Goal: Task Accomplishment & Management: Manage account settings

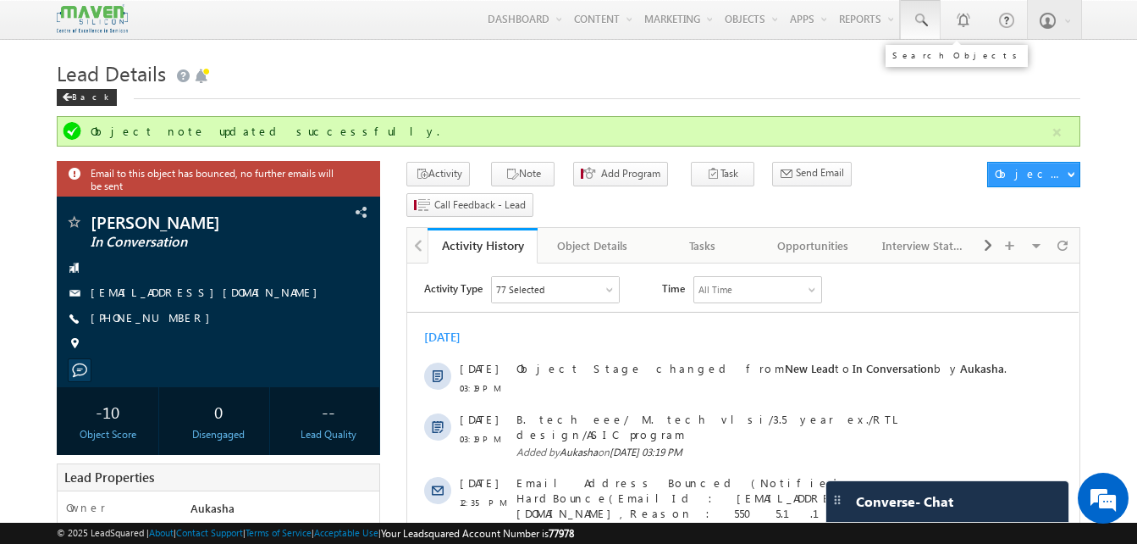
click at [912, 17] on span at bounding box center [920, 20] width 17 height 17
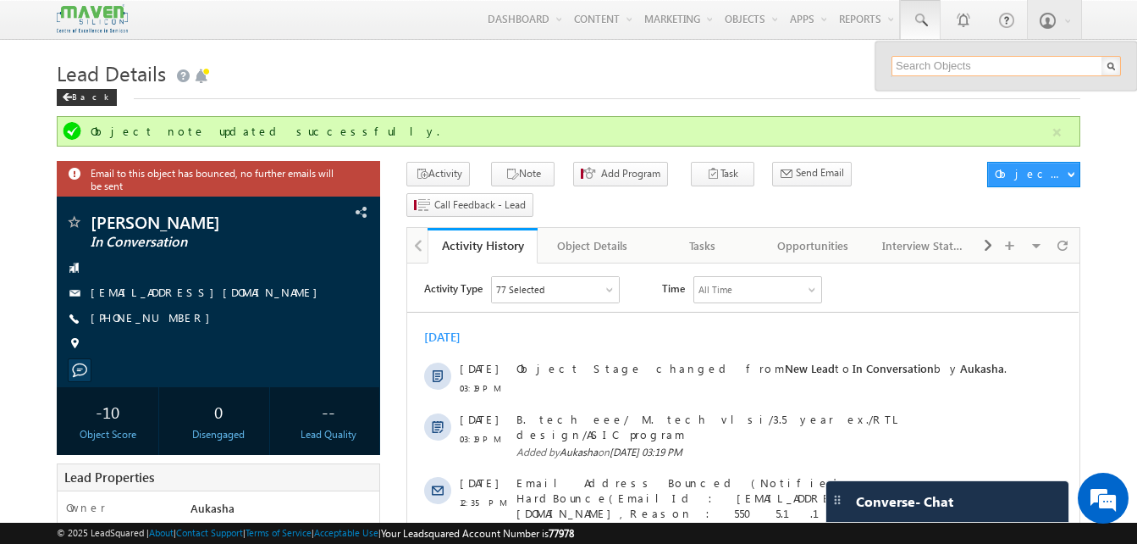
click at [963, 67] on input "text" at bounding box center [1006, 66] width 229 height 20
paste input "[EMAIL_ADDRESS][DOMAIN_NAME]"
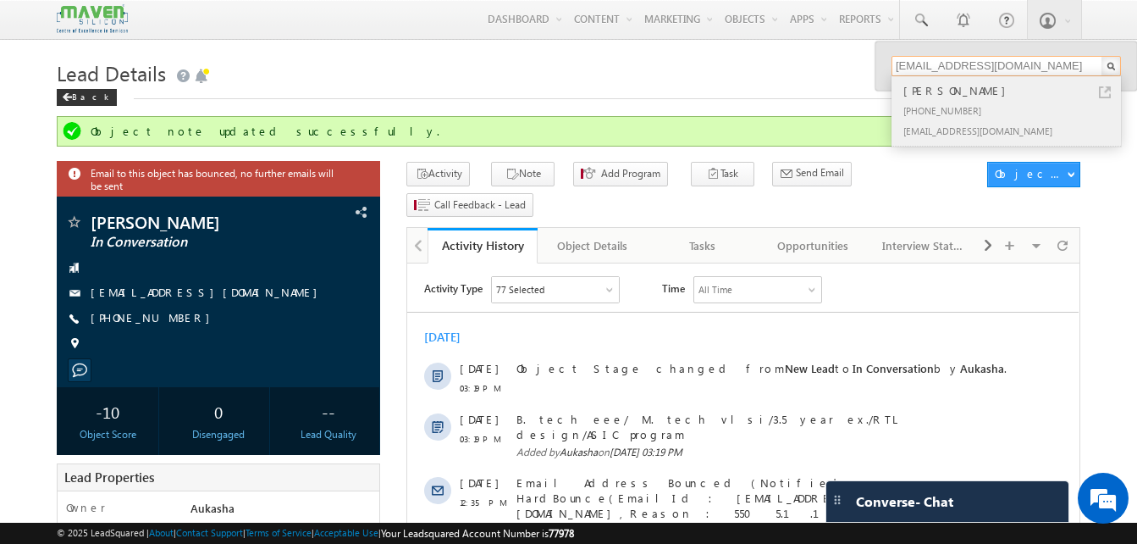
type input "[EMAIL_ADDRESS][DOMAIN_NAME]"
click at [1106, 91] on link at bounding box center [1105, 92] width 12 height 12
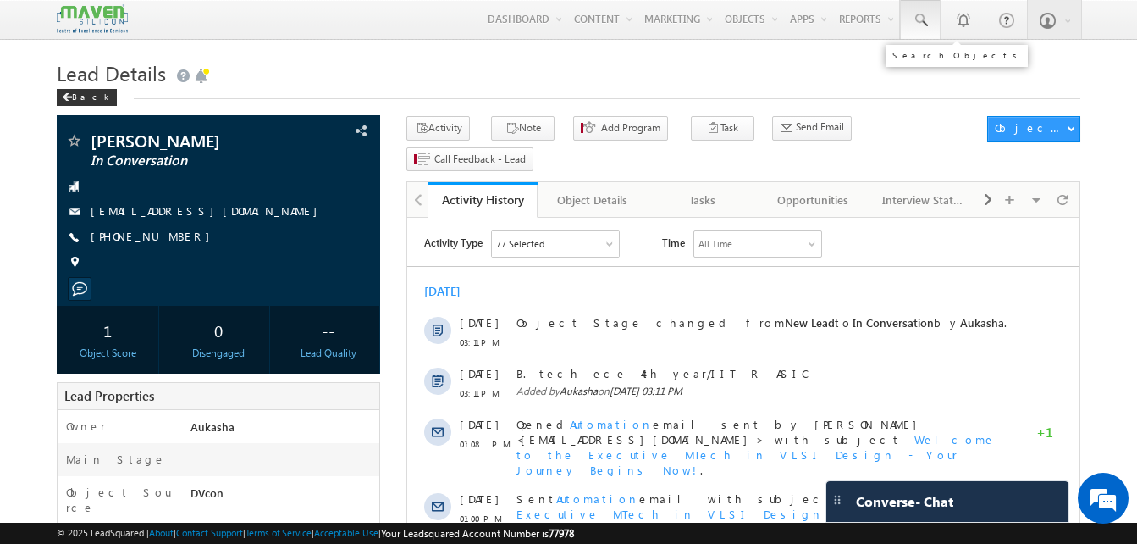
click at [914, 14] on span at bounding box center [920, 20] width 17 height 17
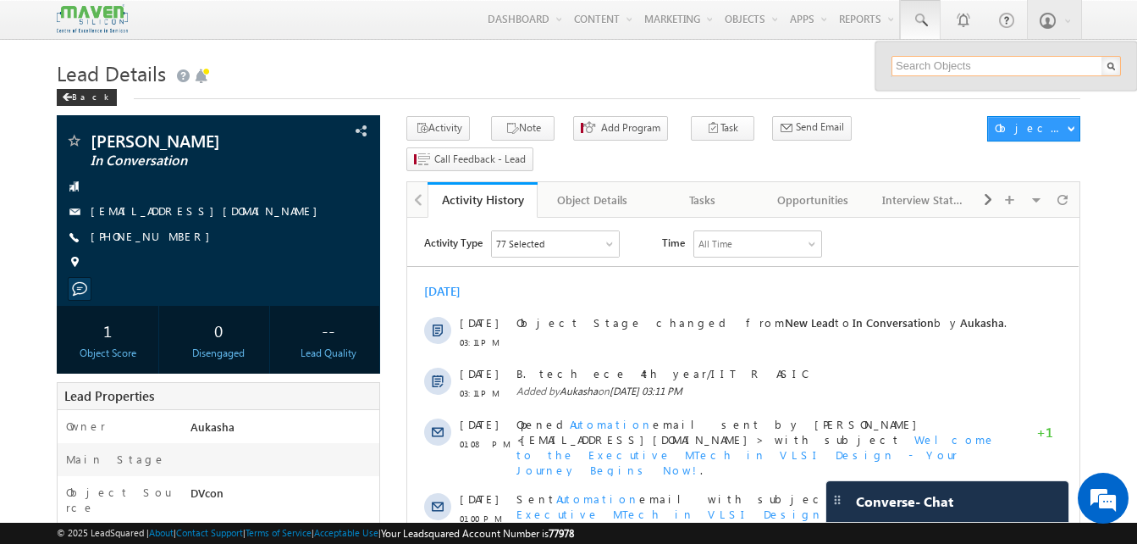
click at [944, 69] on input "text" at bounding box center [1006, 66] width 229 height 20
paste input "naveenau2023@gmail.com"
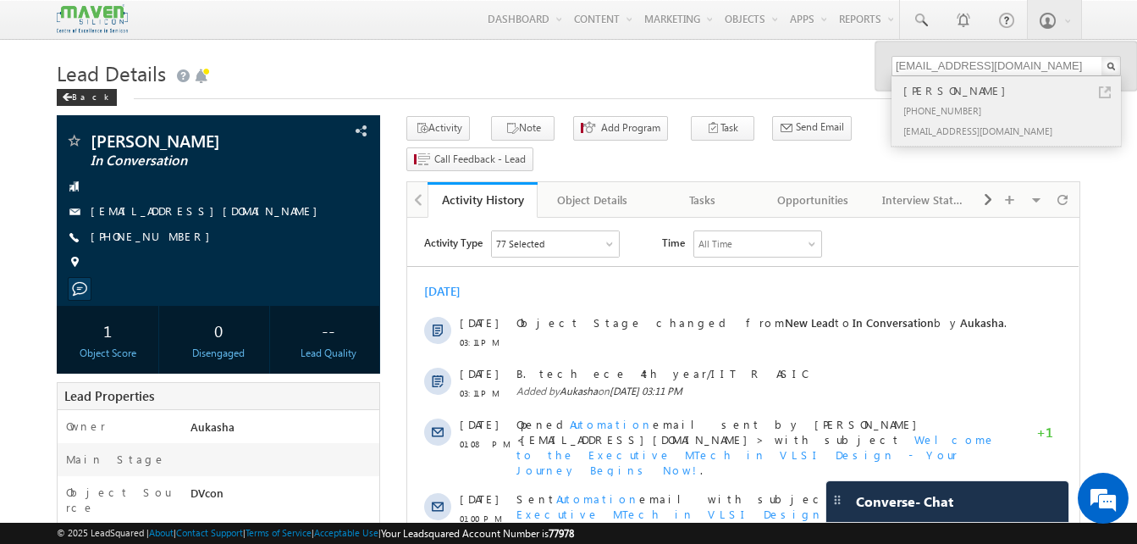
click at [1109, 90] on link at bounding box center [1105, 92] width 12 height 12
click at [975, 71] on input "[EMAIL_ADDRESS][DOMAIN_NAME]" at bounding box center [1006, 66] width 229 height 20
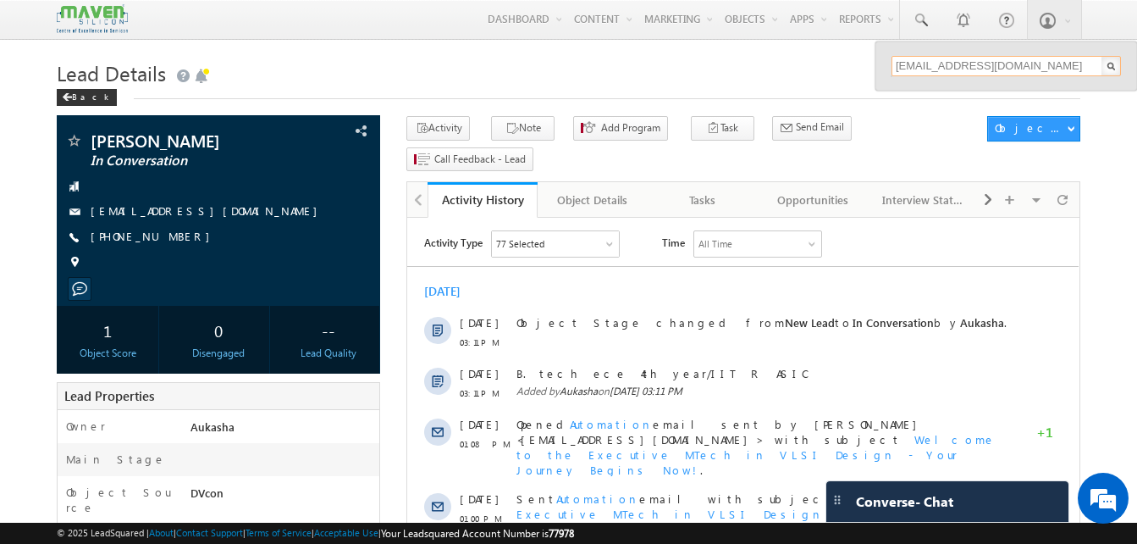
paste input "7259751886"
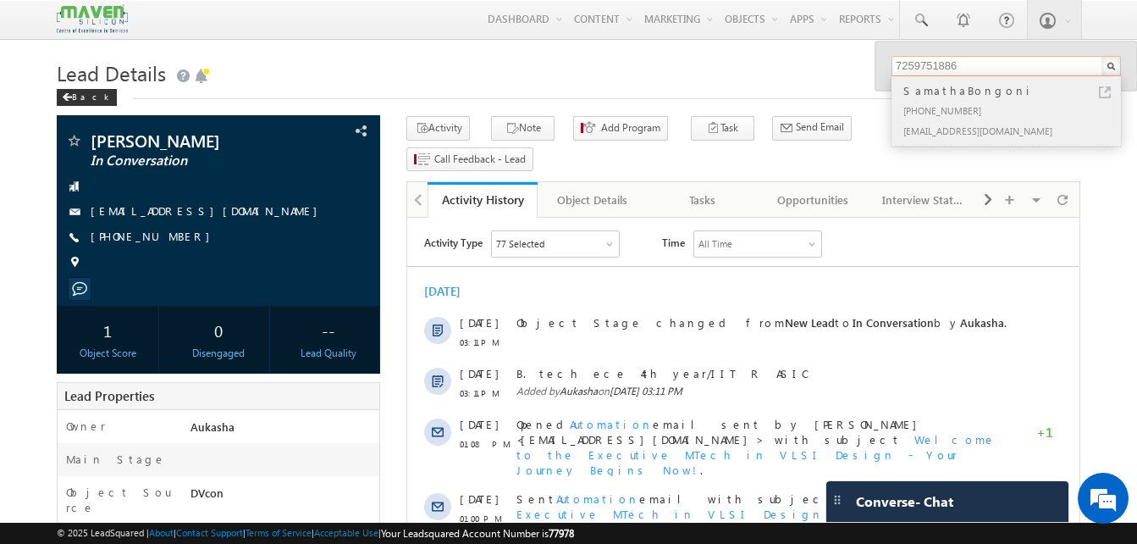
type input "7259751886"
click at [1102, 91] on link at bounding box center [1105, 92] width 12 height 12
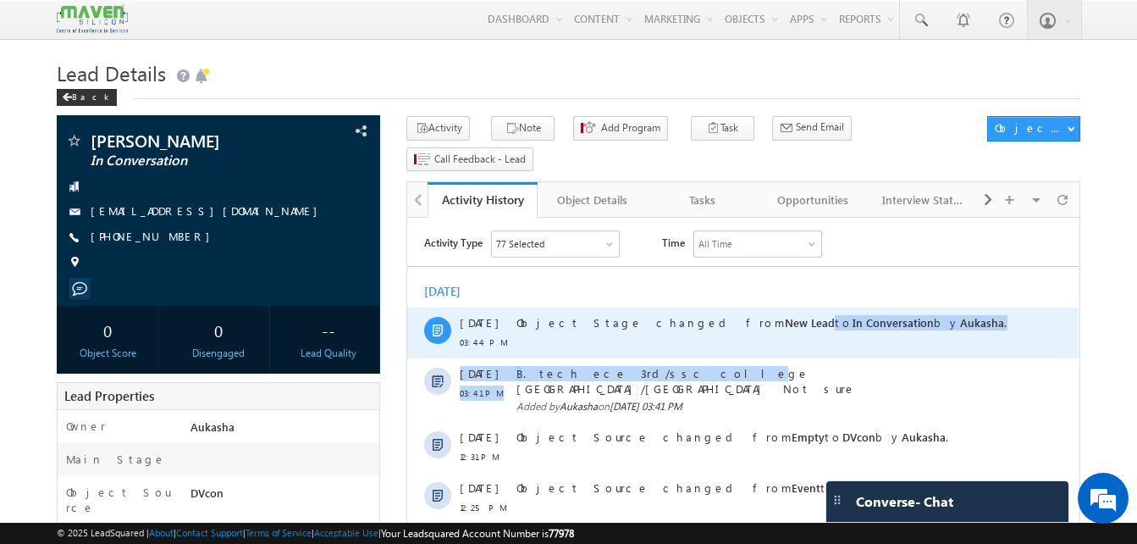
drag, startPoint x: 590, startPoint y: 371, endPoint x: 699, endPoint y: 356, distance: 110.2
click at [699, 356] on div "Sep 2025 13 Sep 03:44 PM Object Stage changed from New Lead to In Conversation …" at bounding box center [742, 461] width 671 height 373
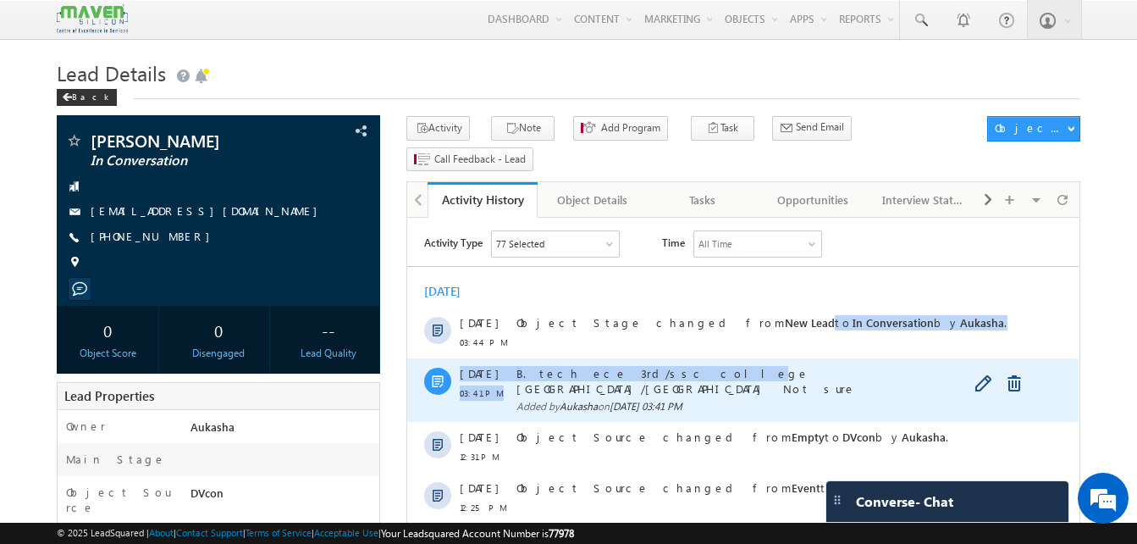
drag, startPoint x: 699, startPoint y: 356, endPoint x: 585, endPoint y: 375, distance: 115.8
click at [585, 375] on span "B. tech ece 3rd/ssc college chennai/IIT R ASIC Not sure" at bounding box center [761, 381] width 491 height 30
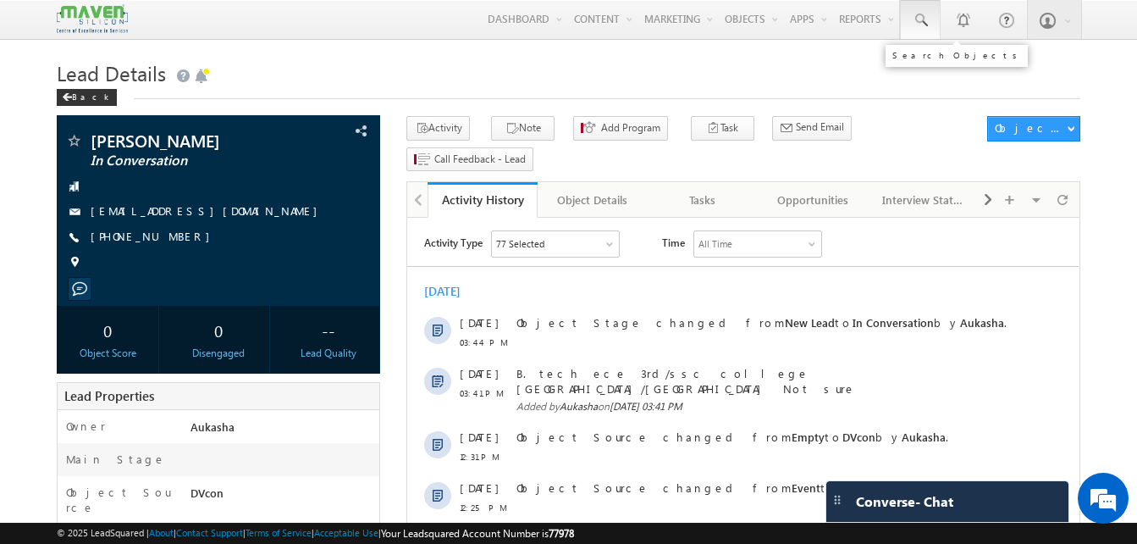
click at [922, 32] on link at bounding box center [920, 19] width 41 height 39
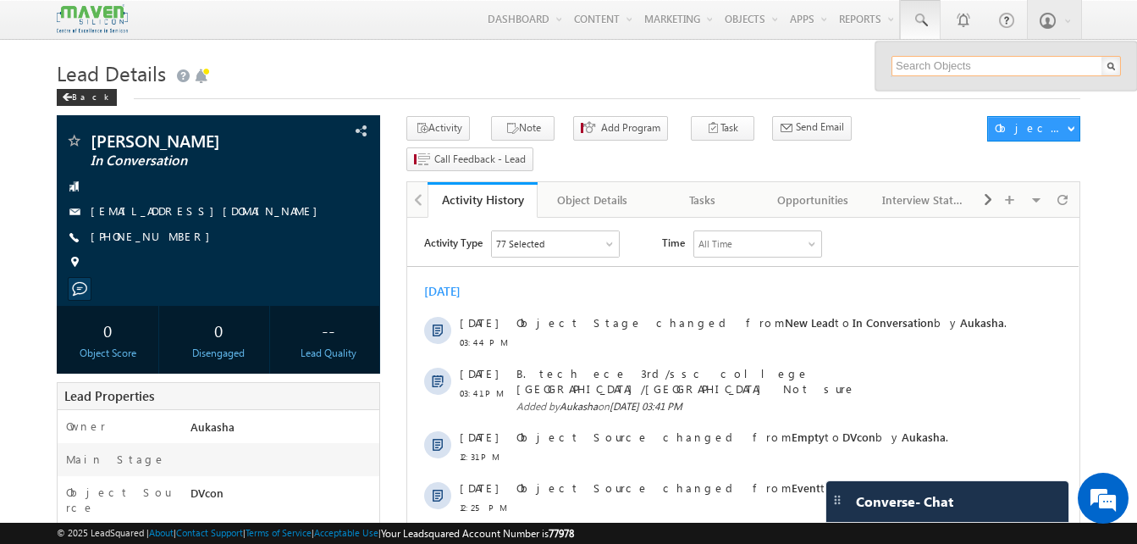
click at [925, 66] on input "text" at bounding box center [1006, 66] width 229 height 20
paste input "mverma10007@truesilicon.net"
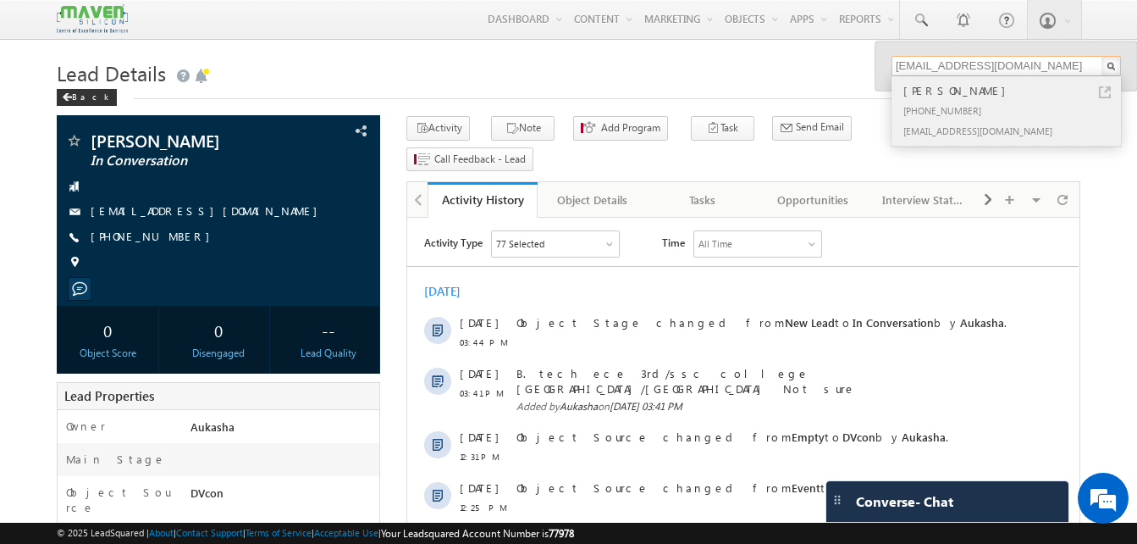
type input "mverma10007@truesilicon.net"
click at [1102, 90] on link at bounding box center [1105, 92] width 12 height 12
click at [411, 62] on h1 "Lead Details" at bounding box center [569, 71] width 1024 height 33
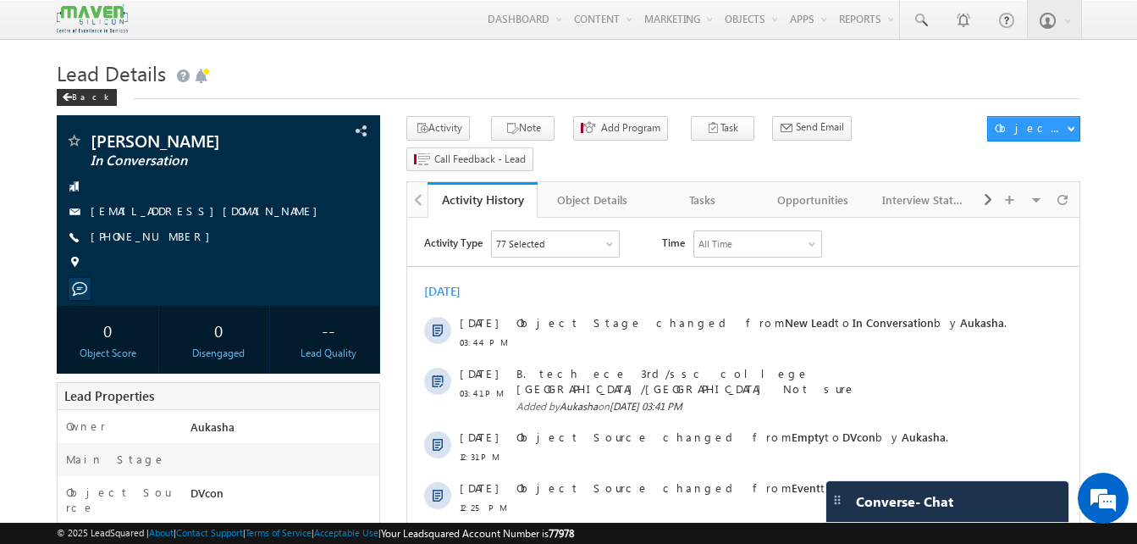
click at [504, 86] on h1 "Lead Details" at bounding box center [569, 71] width 1024 height 33
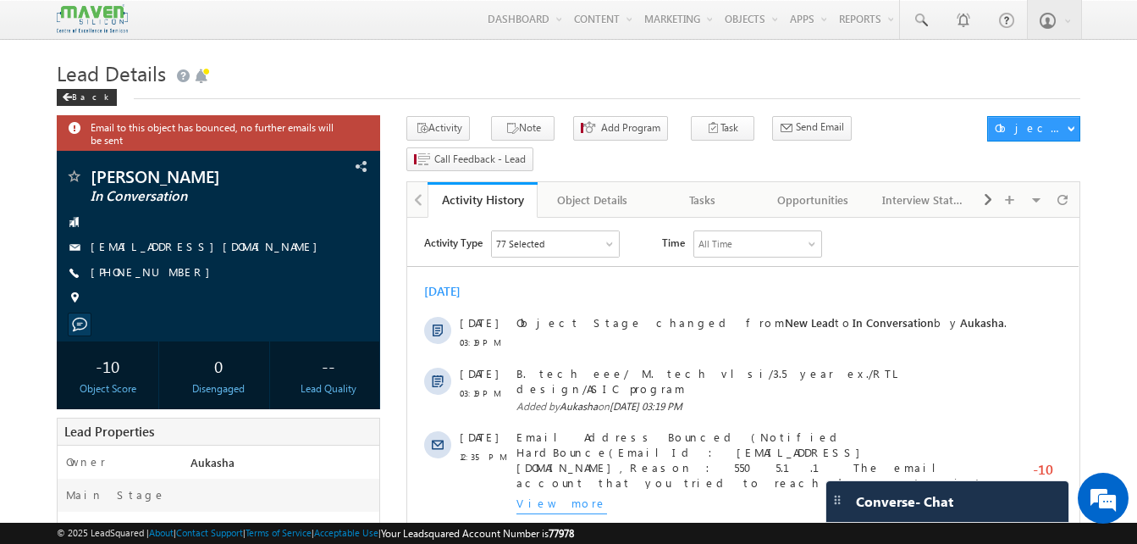
click at [536, 81] on h1 "Lead Details" at bounding box center [569, 71] width 1024 height 33
click at [248, 62] on h1 "Lead Details" at bounding box center [569, 71] width 1024 height 33
click at [490, 70] on h1 "Lead Details" at bounding box center [569, 71] width 1024 height 33
click at [521, 77] on h1 "Lead Details" at bounding box center [569, 71] width 1024 height 33
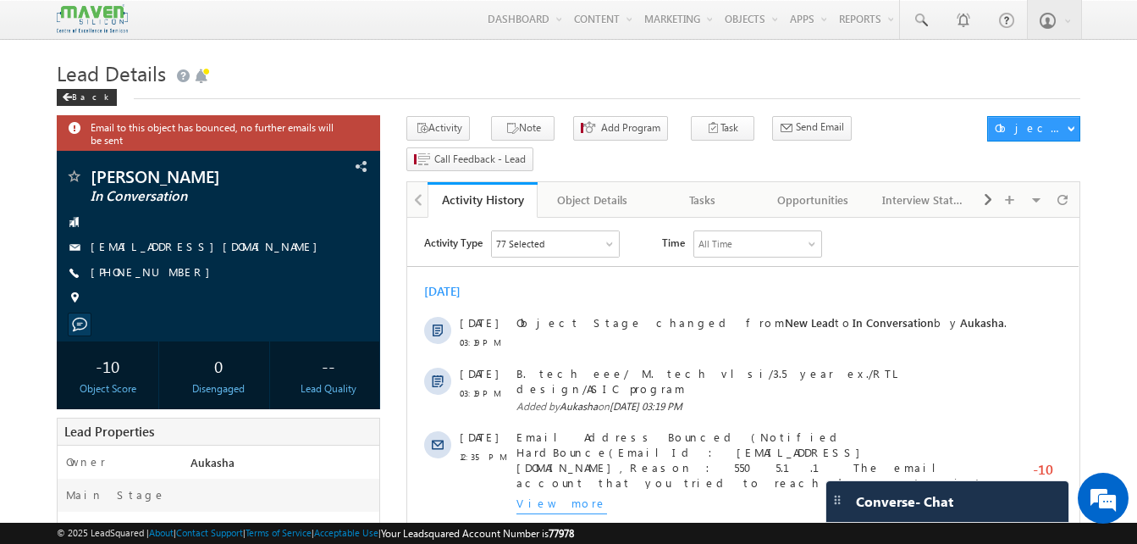
click at [433, 78] on h1 "Lead Details" at bounding box center [569, 71] width 1024 height 33
click at [442, 69] on h1 "Lead Details" at bounding box center [569, 71] width 1024 height 33
click at [512, 75] on h1 "Lead Details" at bounding box center [569, 71] width 1024 height 33
click at [919, 32] on link at bounding box center [920, 19] width 41 height 39
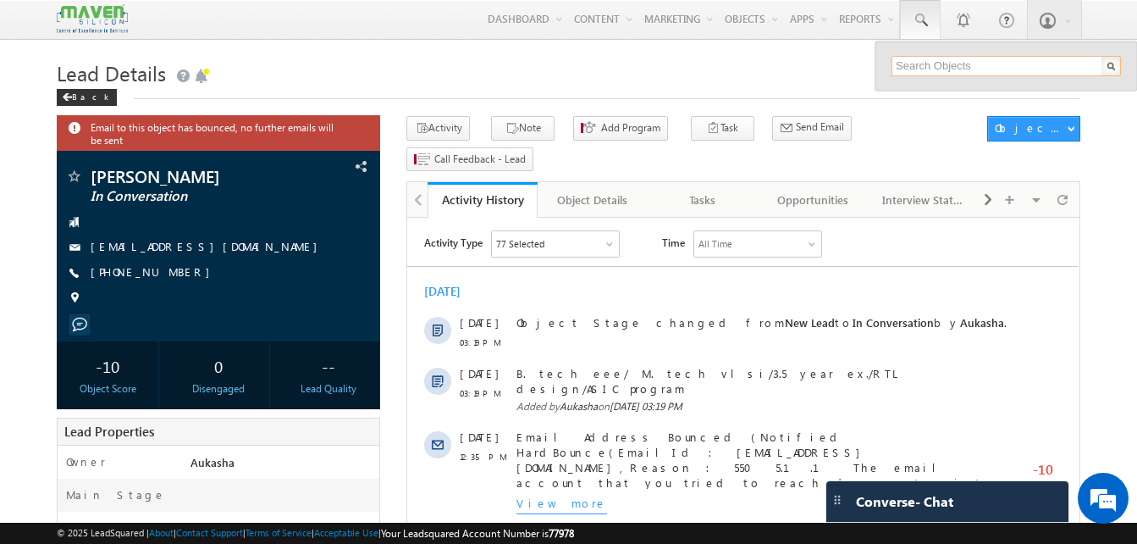
click at [934, 69] on input "text" at bounding box center [1006, 66] width 229 height 20
paste input "8096041956"
type input "8096041956"
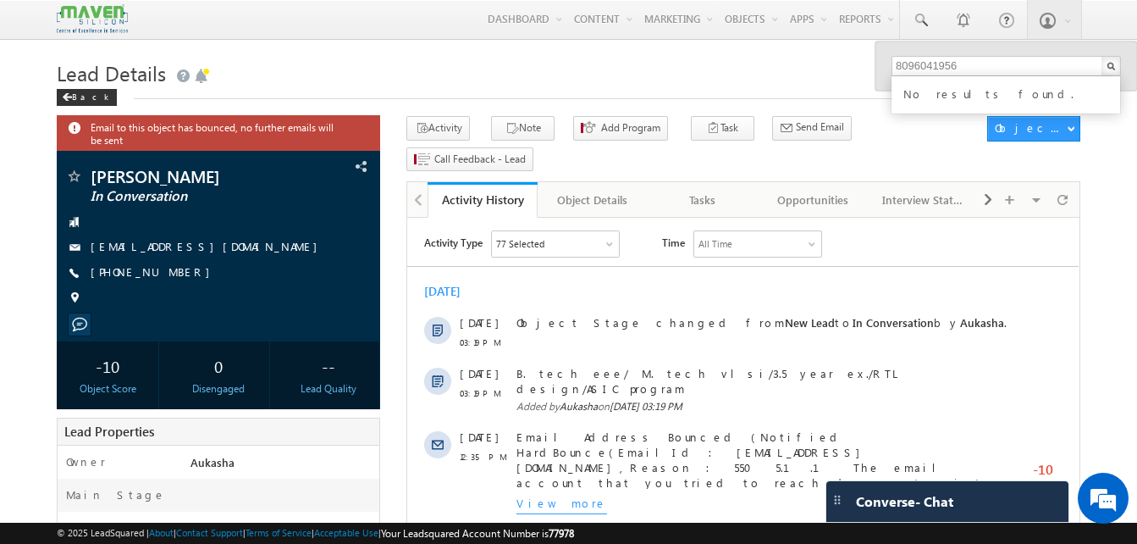
click at [747, 85] on h1 "Lead Details" at bounding box center [569, 71] width 1024 height 33
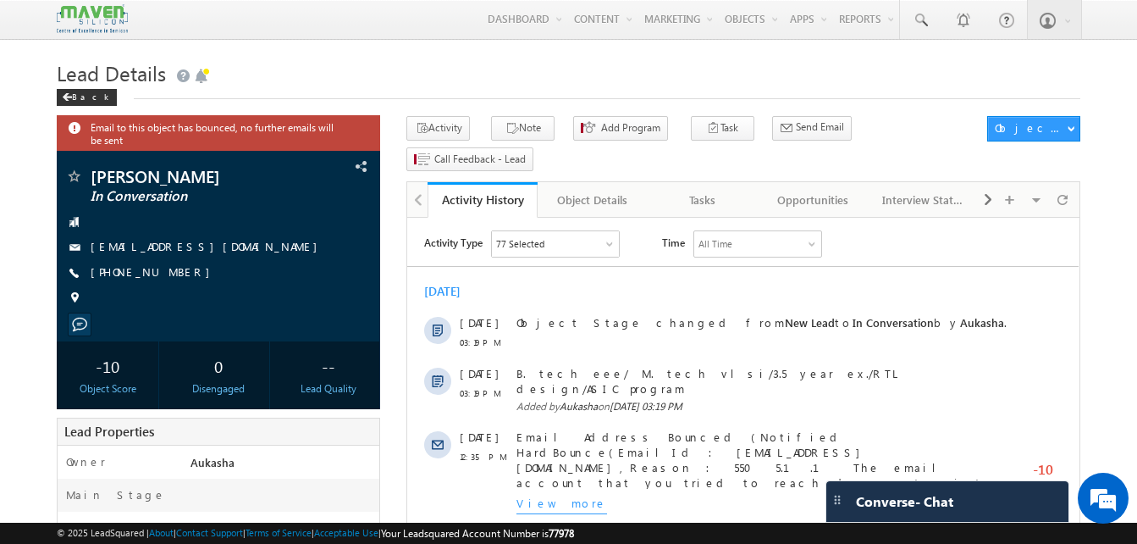
click at [429, 77] on h1 "Lead Details" at bounding box center [569, 71] width 1024 height 33
click at [374, 80] on h1 "Lead Details" at bounding box center [569, 71] width 1024 height 33
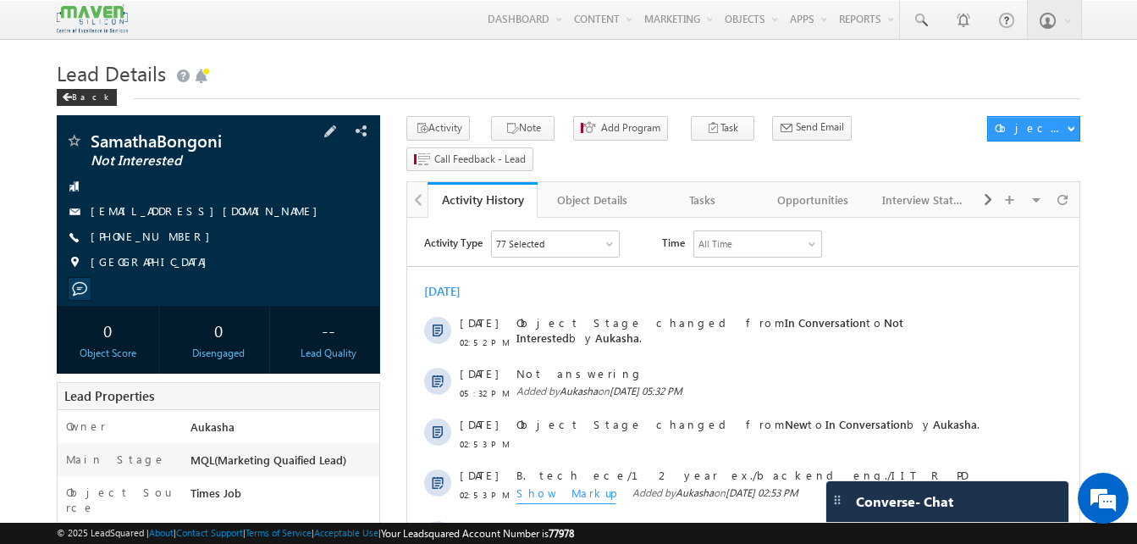
drag, startPoint x: 186, startPoint y: 237, endPoint x: 174, endPoint y: 237, distance: 12.7
click at [174, 237] on div "[PHONE_NUMBER]" at bounding box center [218, 237] width 306 height 17
copy div "[PHONE_NUMBER]"
click at [939, 28] on link at bounding box center [920, 19] width 41 height 39
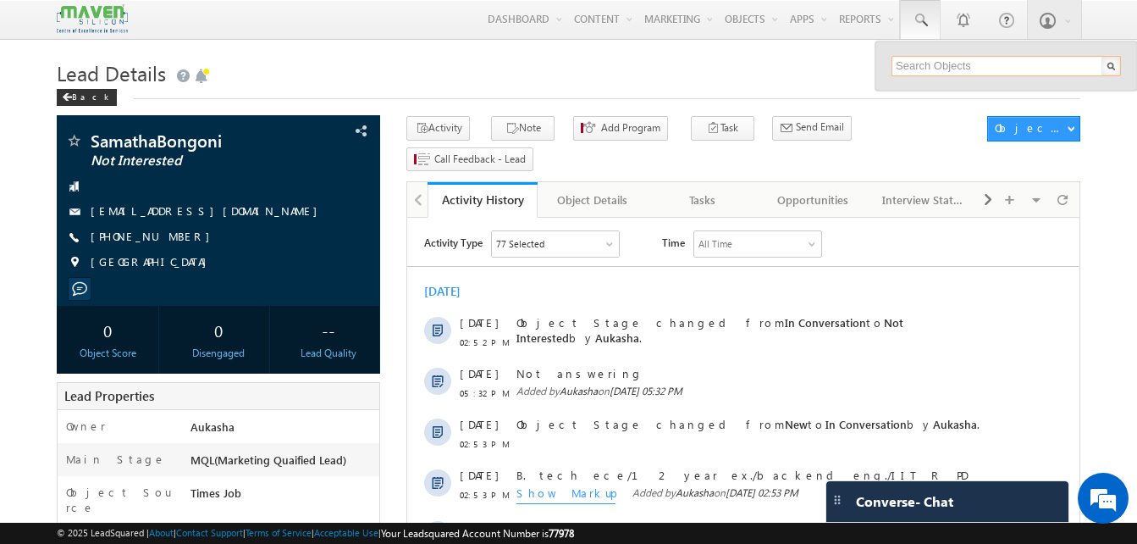
click at [923, 64] on input "text" at bounding box center [1006, 66] width 229 height 20
paste input "8147987527"
type input "8147987527"
click at [425, 70] on h1 "Lead Details" at bounding box center [569, 71] width 1024 height 33
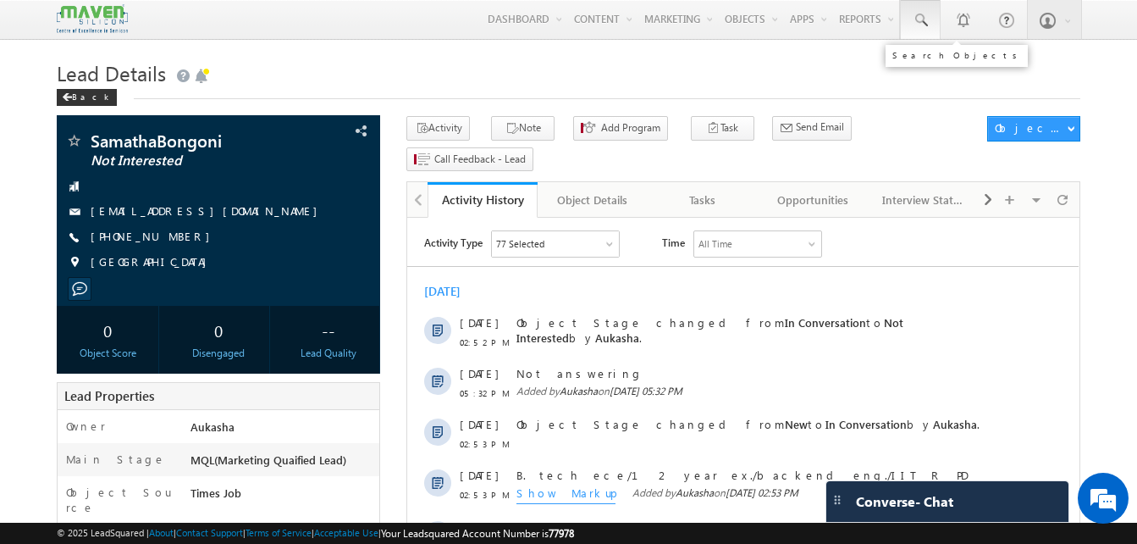
click at [922, 23] on span at bounding box center [920, 20] width 17 height 17
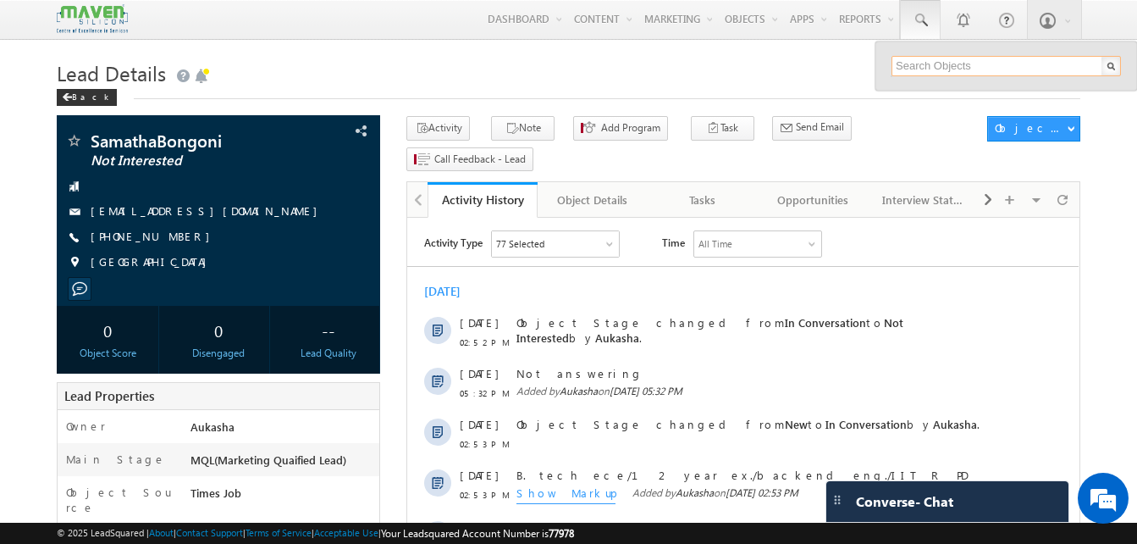
click at [934, 58] on input "text" at bounding box center [1006, 66] width 229 height 20
paste input "8147987527"
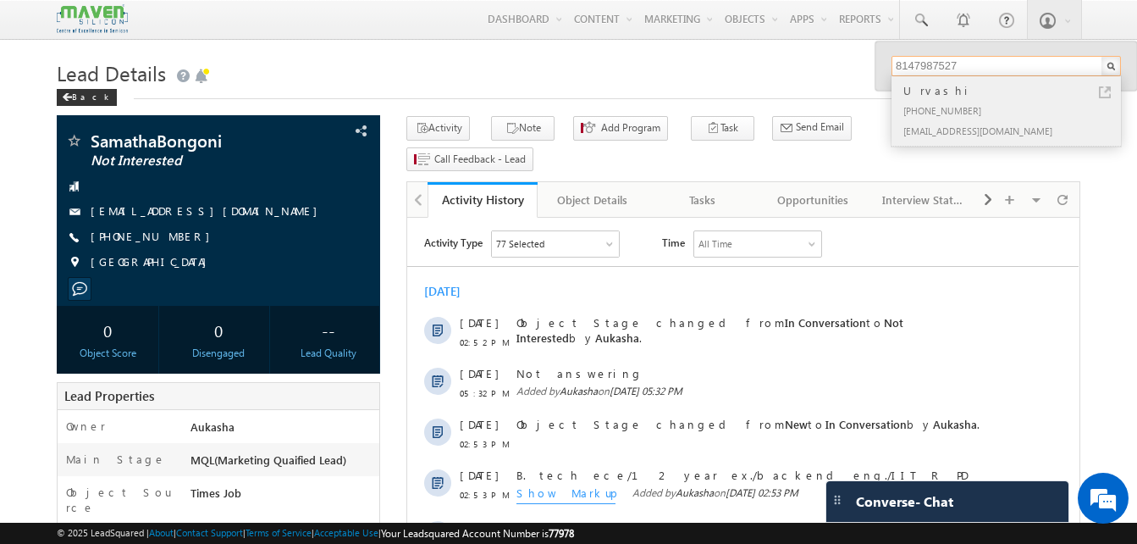
type input "8147987527"
click at [1105, 93] on link at bounding box center [1105, 92] width 12 height 12
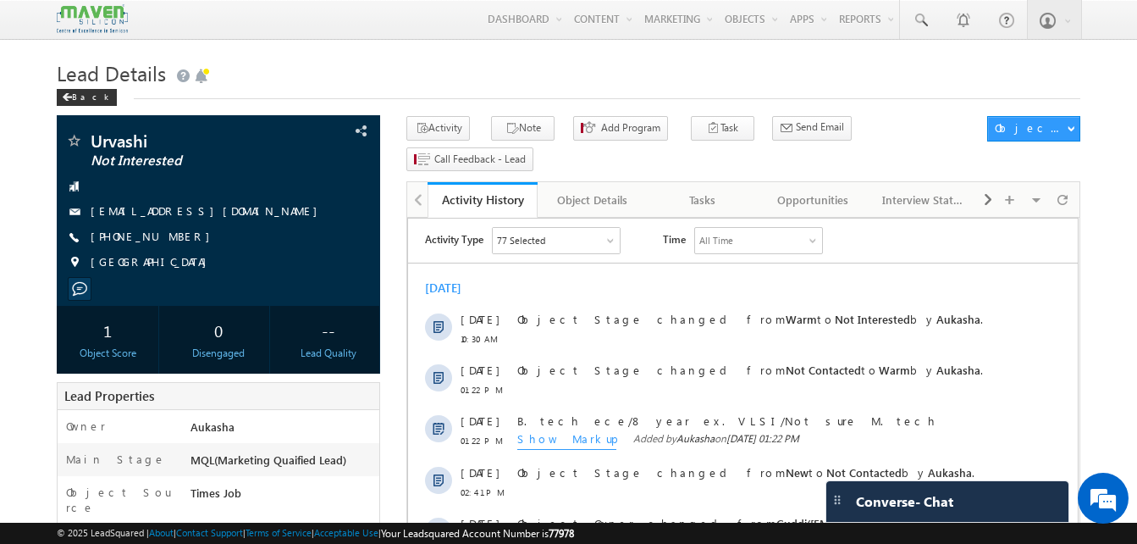
drag, startPoint x: 0, startPoint y: 0, endPoint x: 35, endPoint y: 71, distance: 79.1
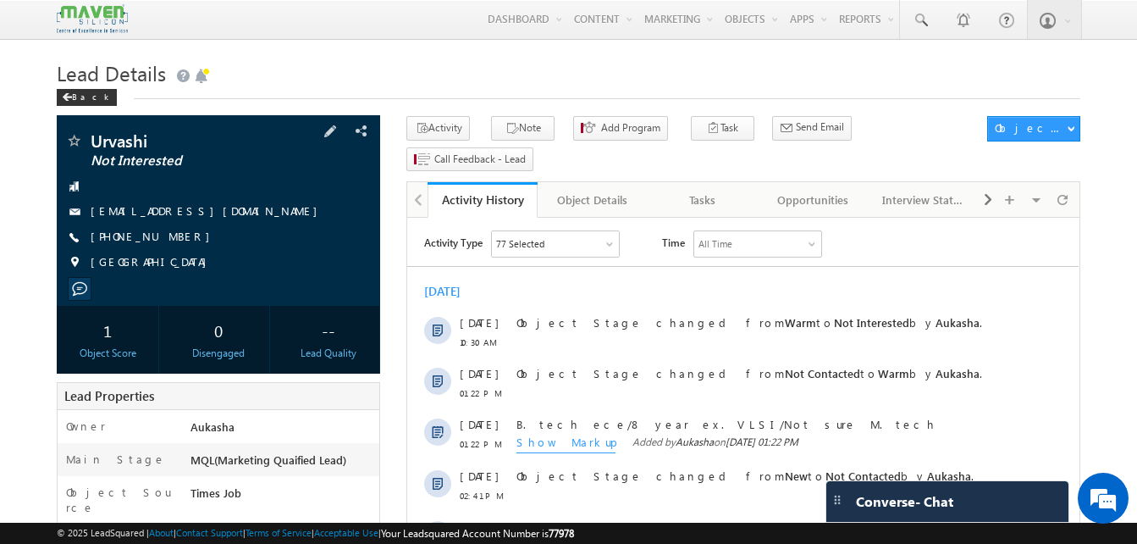
click at [172, 240] on div "+91-8147987527" at bounding box center [218, 237] width 306 height 17
copy div "+91-8147987527"
click at [500, 96] on div "Back" at bounding box center [569, 93] width 1024 height 11
click at [173, 237] on div "+91-8147987527" at bounding box center [218, 237] width 306 height 17
copy div "+91-8147987527"
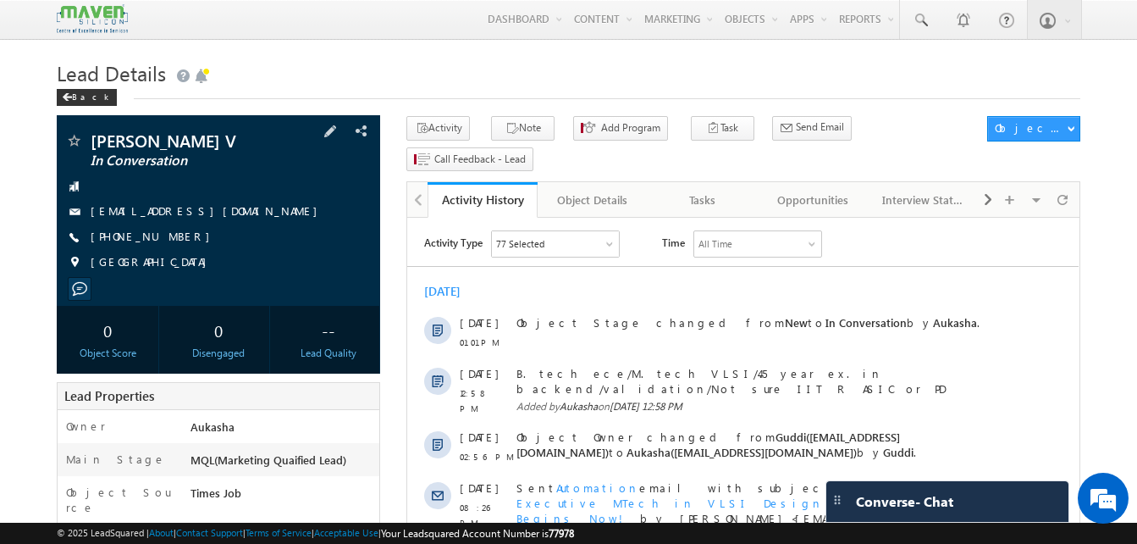
drag, startPoint x: 182, startPoint y: 239, endPoint x: 172, endPoint y: 238, distance: 10.2
click at [172, 238] on div "[PHONE_NUMBER]" at bounding box center [218, 237] width 306 height 17
copy div "+91-9946597165"
click at [505, 129] on icon "button" at bounding box center [512, 129] width 14 height 16
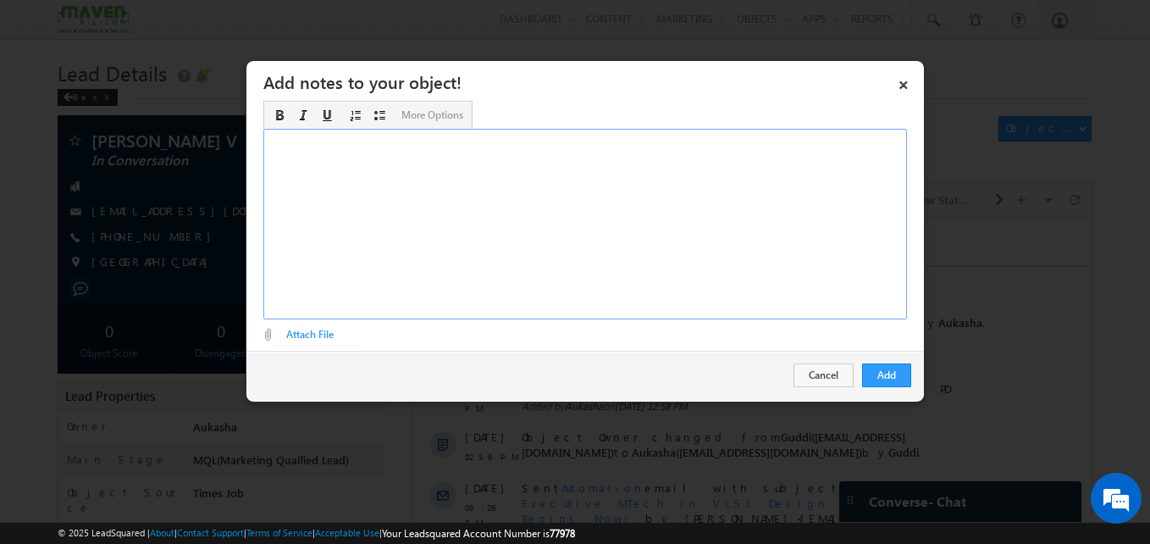
paste div "Rich Text Editor, Description-inline-editor-div"
click at [499, 222] on div "Rich Text Editor, Description-inline-editor-div" at bounding box center [584, 224] width 643 height 191
click at [888, 368] on button "Add" at bounding box center [886, 375] width 49 height 24
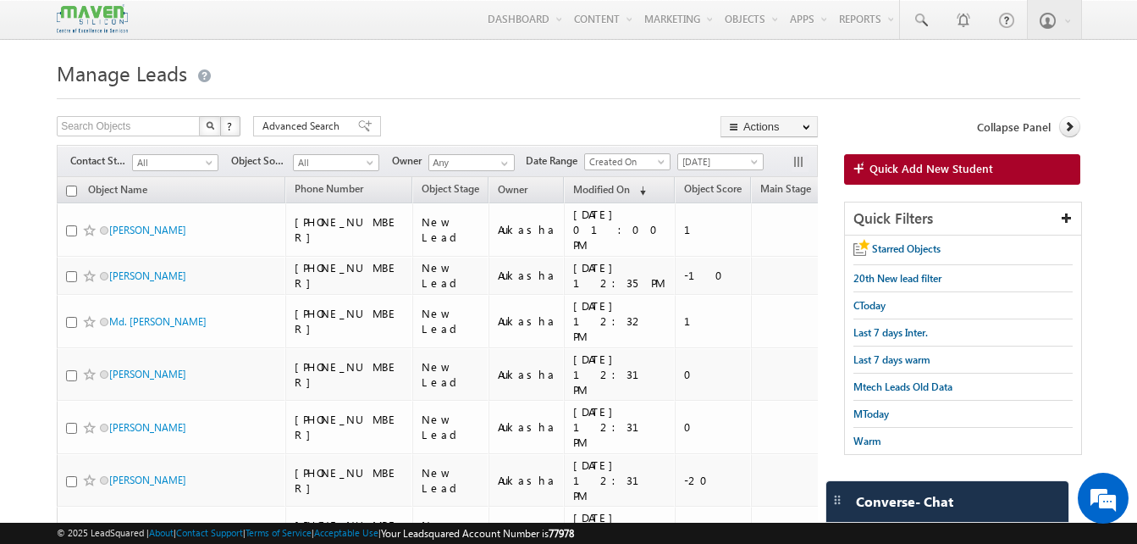
click at [0, 223] on html "Menu Aukasha lsq5@ maven -sili con.c om" at bounding box center [568, 480] width 1137 height 960
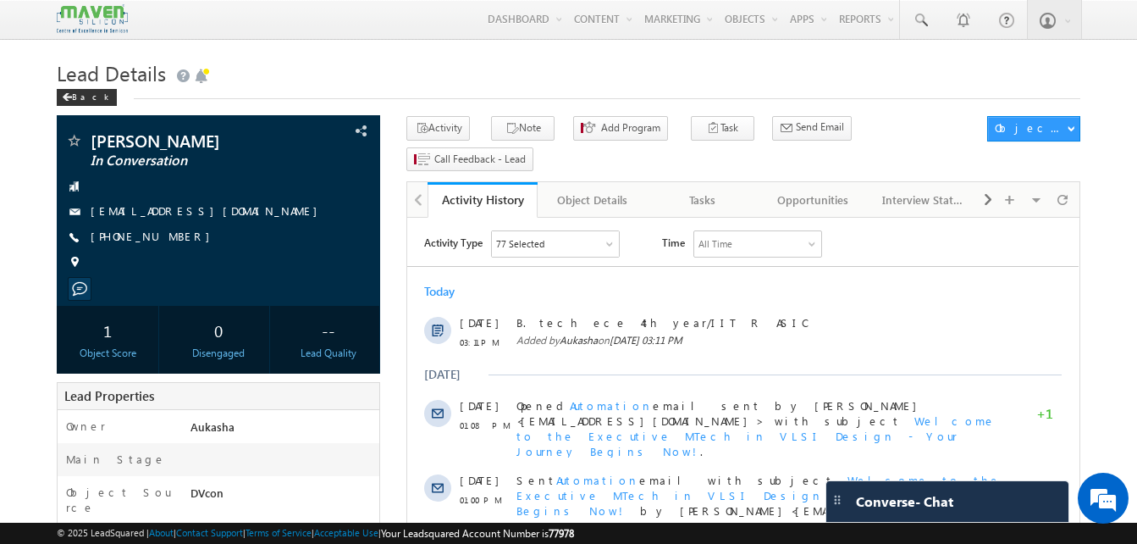
click at [625, 83] on h1 "Lead Details" at bounding box center [569, 71] width 1024 height 33
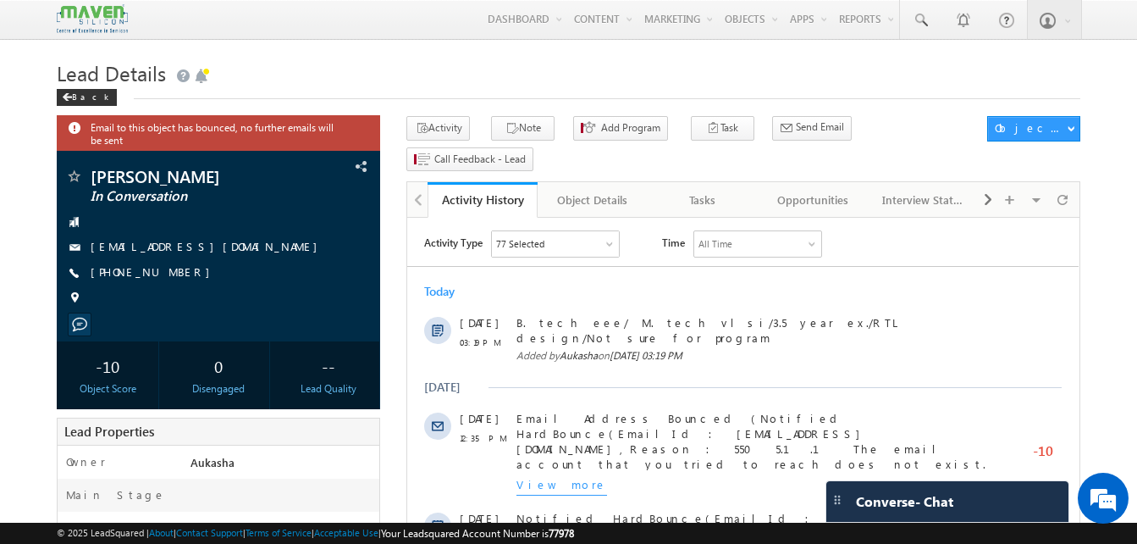
click at [434, 69] on h1 "Lead Details" at bounding box center [569, 71] width 1024 height 33
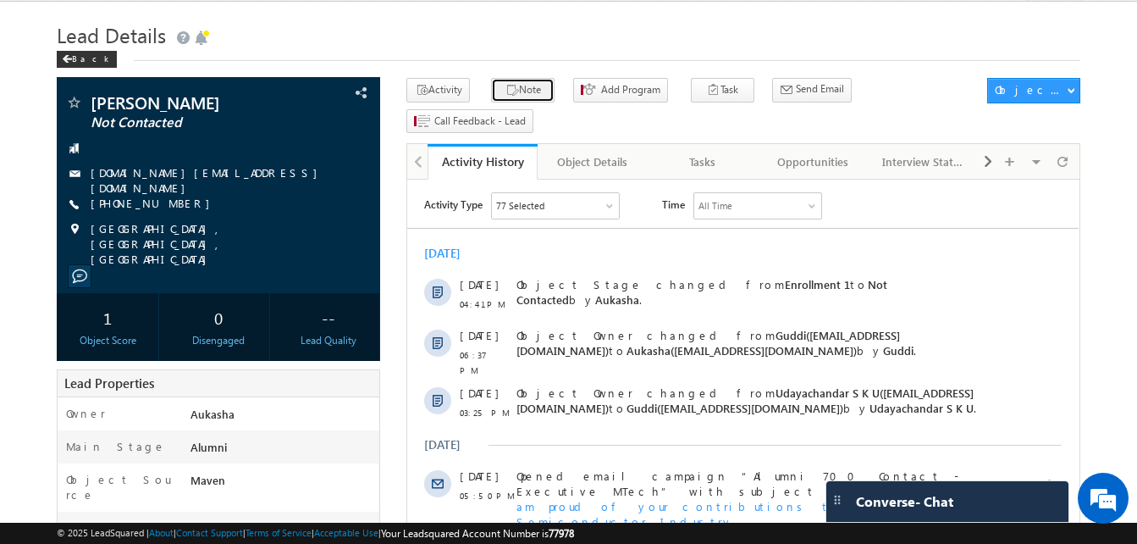
click at [520, 80] on button "Note" at bounding box center [523, 90] width 64 height 25
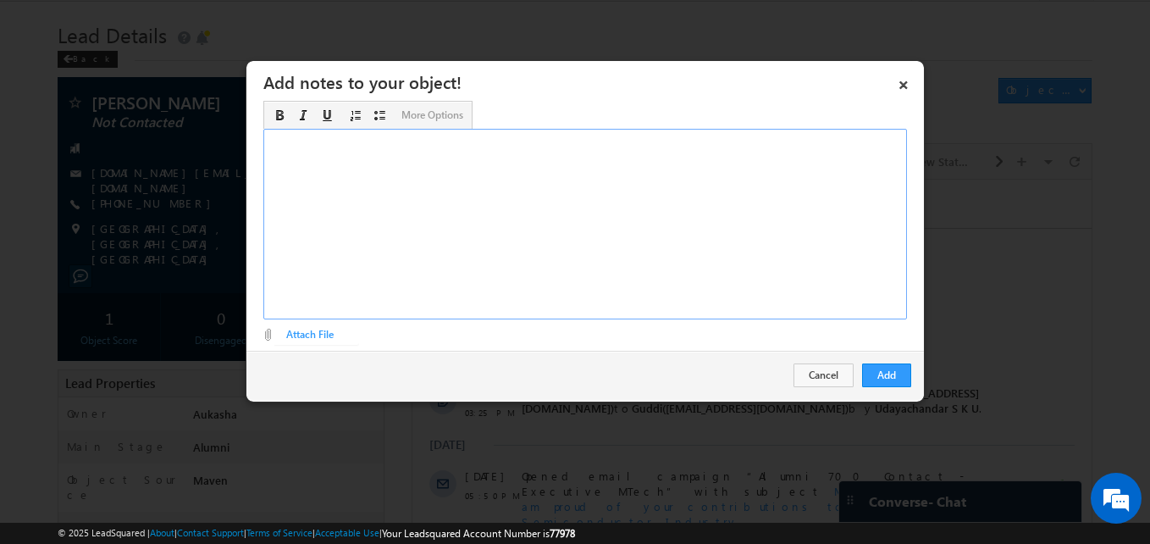
click at [545, 279] on div "Rich Text Editor, Description-inline-editor-div" at bounding box center [584, 224] width 643 height 191
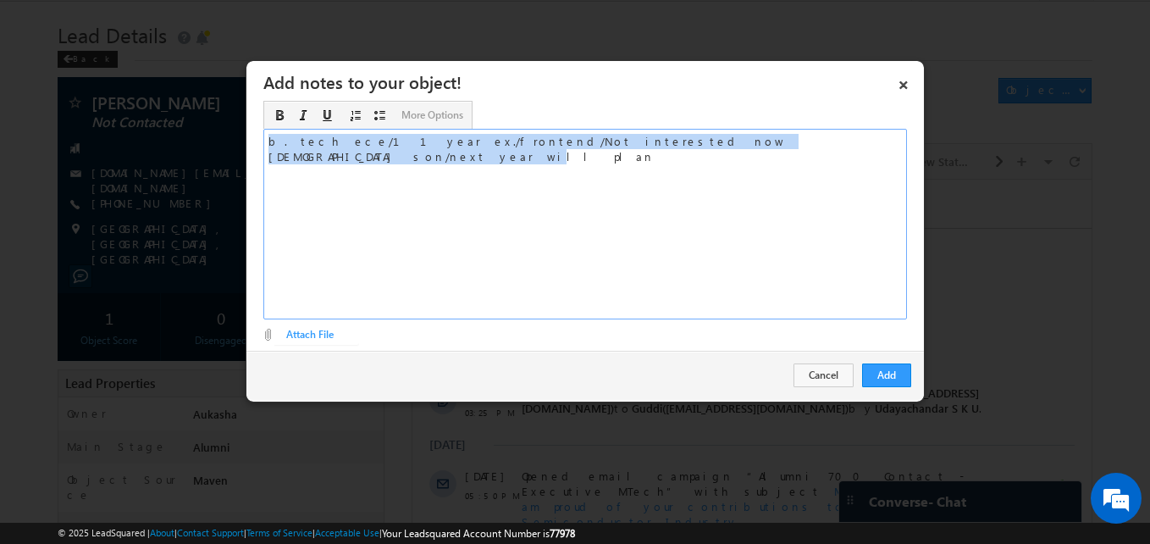
copy div "b. tech ece/11 year ex./frontend/Not interested now 1 year old son/next year wi…"
click at [890, 374] on button "Add" at bounding box center [886, 375] width 49 height 24
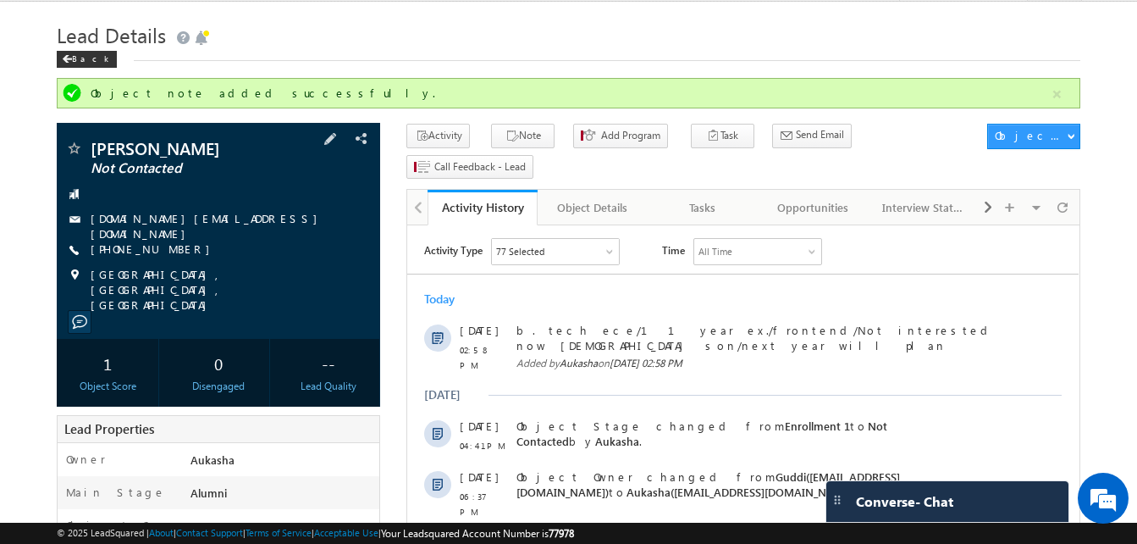
drag, startPoint x: 254, startPoint y: 151, endPoint x: 89, endPoint y: 150, distance: 165.1
click at [89, 150] on div "Manoj Kumar Rishi Not Contacted" at bounding box center [218, 148] width 306 height 17
copy div "Manoj Kumar Rishi"
drag, startPoint x: 191, startPoint y: 243, endPoint x: 172, endPoint y: 243, distance: 18.6
click at [172, 243] on div "+91-9888843430" at bounding box center [218, 249] width 306 height 17
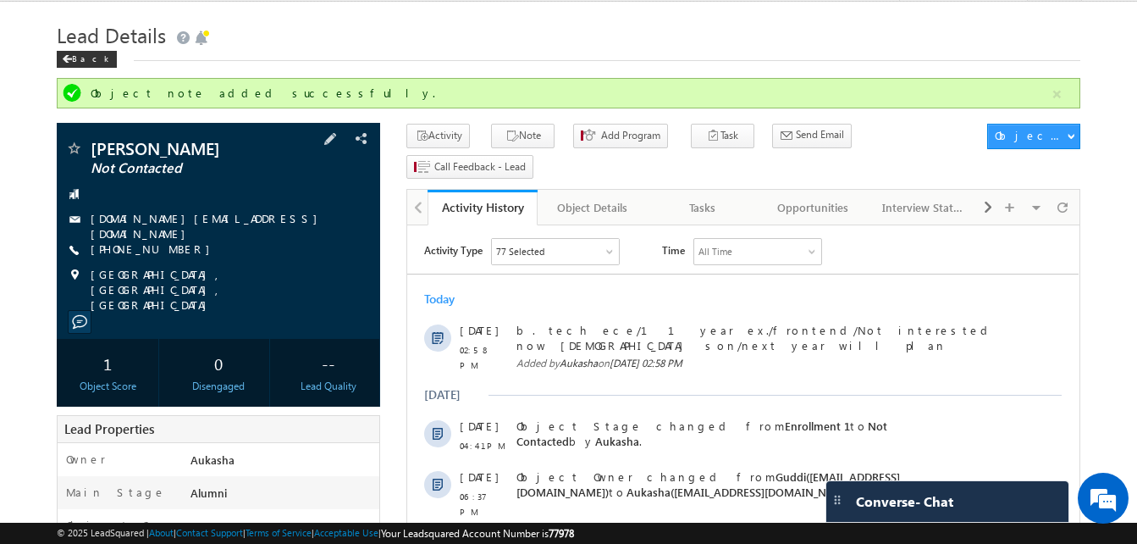
copy div "+91-9888843430"
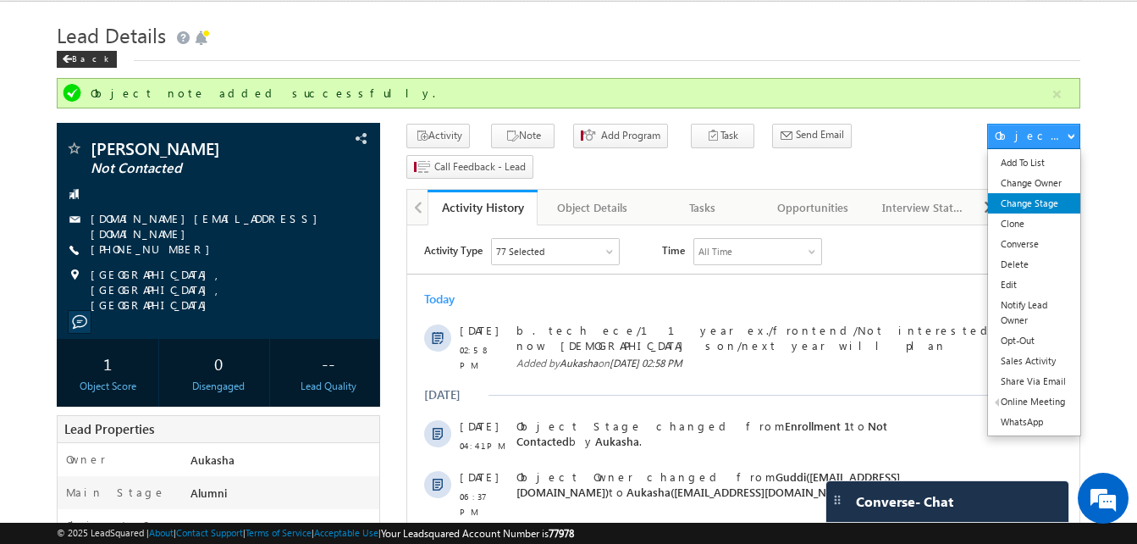
click at [1051, 198] on link "Change Stage" at bounding box center [1034, 203] width 92 height 20
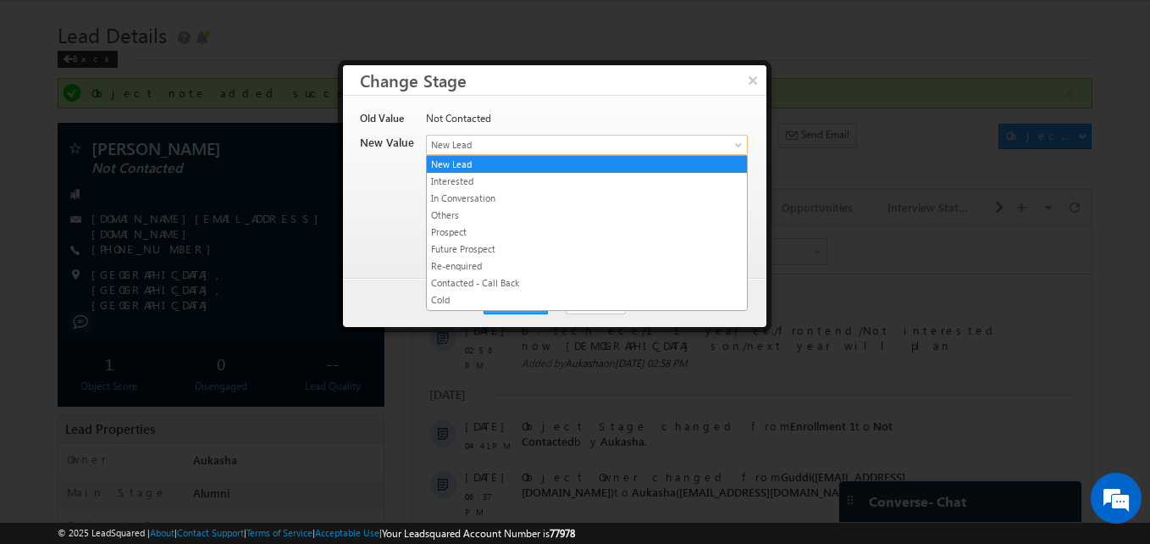
click at [504, 143] on span "New Lead" at bounding box center [559, 144] width 264 height 15
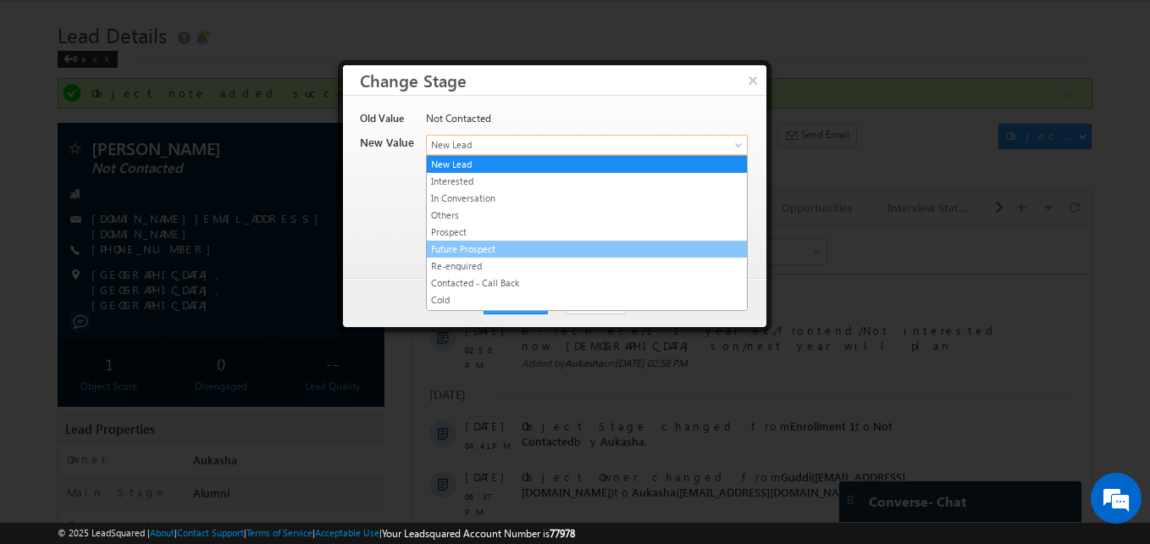
scroll to position [320, 0]
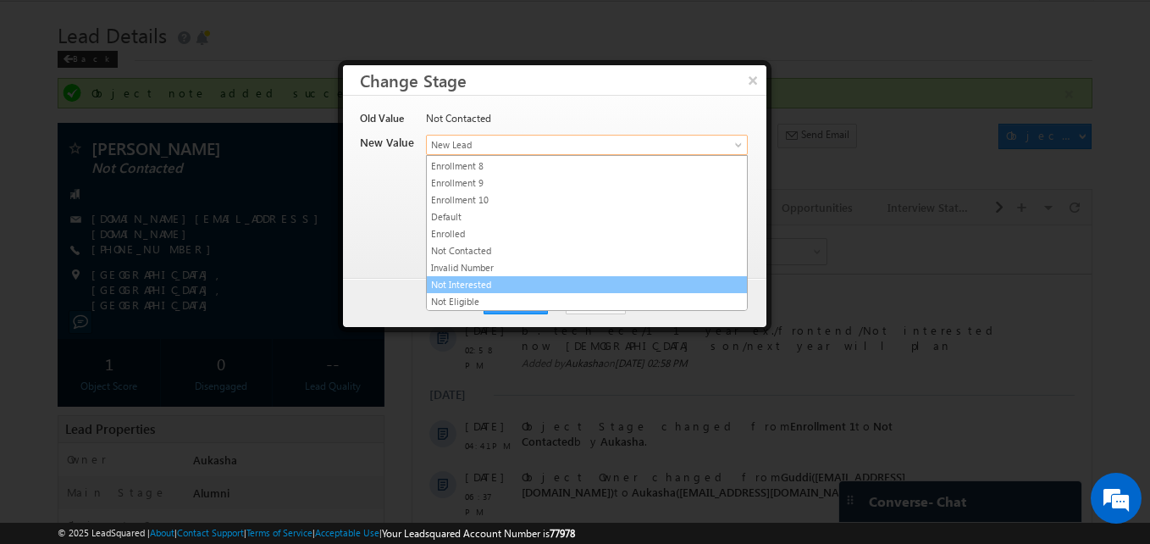
click at [495, 284] on link "Not Interested" at bounding box center [587, 284] width 320 height 15
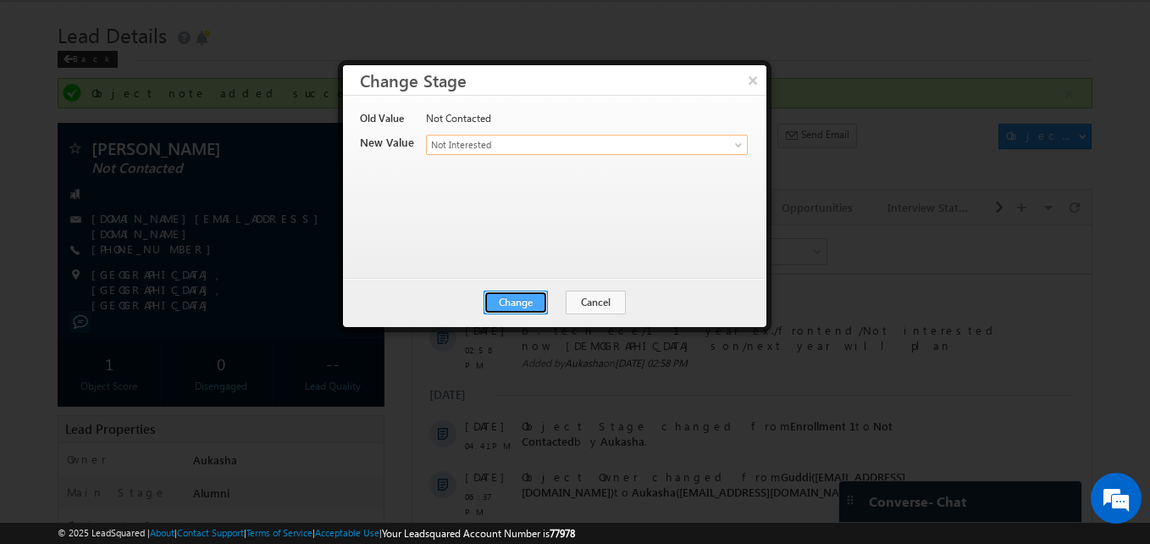
click at [505, 303] on button "Change" at bounding box center [515, 302] width 64 height 24
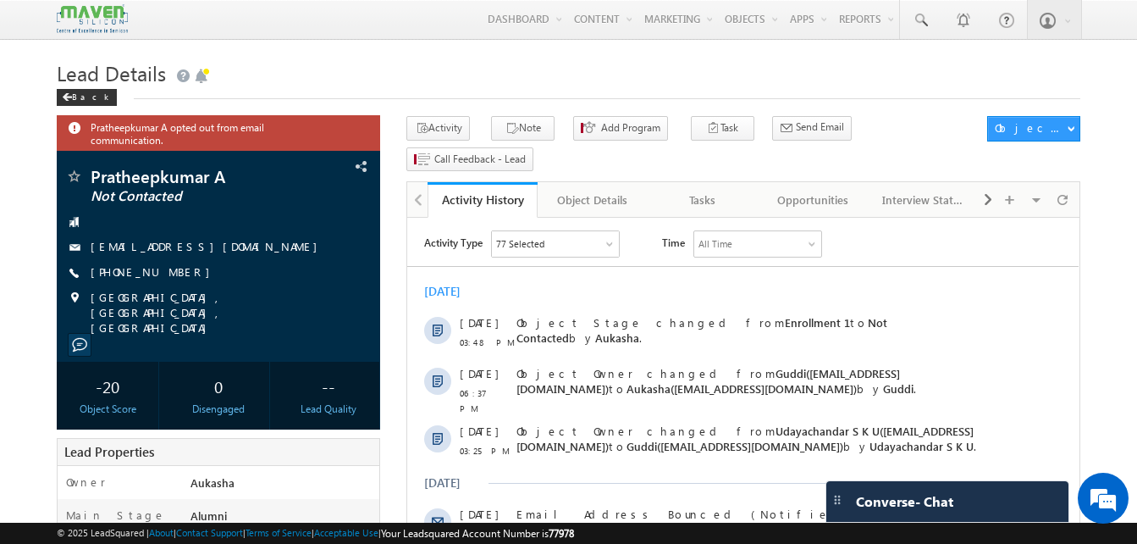
drag, startPoint x: 184, startPoint y: 276, endPoint x: 172, endPoint y: 276, distance: 11.9
click at [172, 276] on div "[PHONE_NUMBER]" at bounding box center [218, 272] width 306 height 17
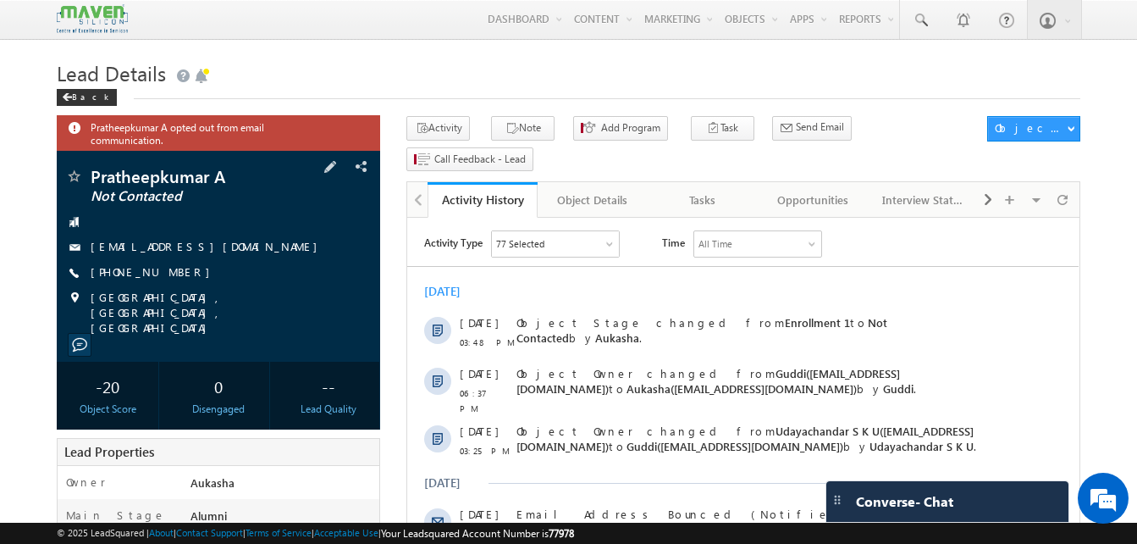
copy div "[PHONE_NUMBER]"
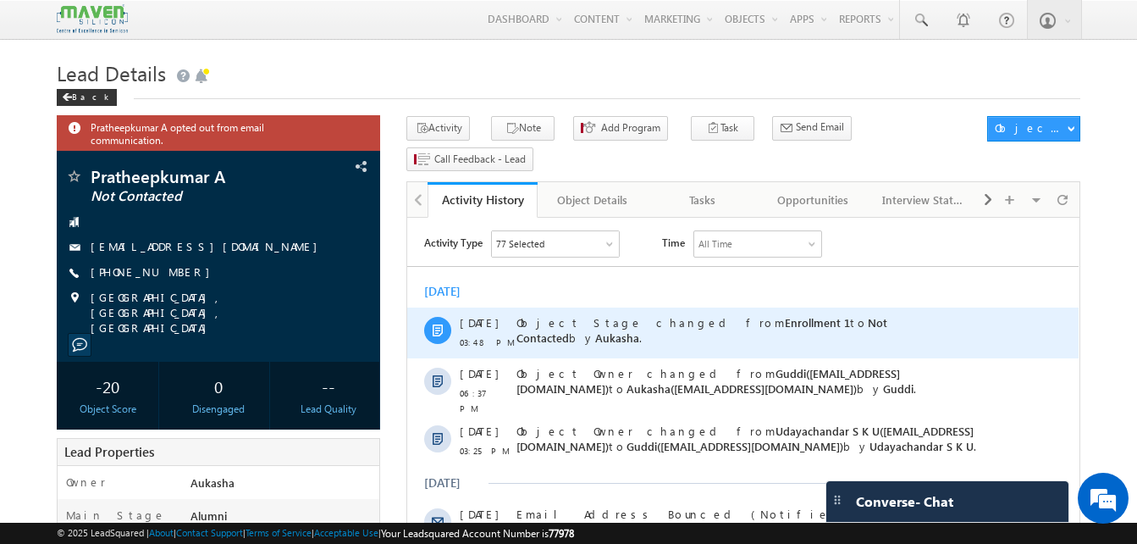
copy div "[PHONE_NUMBER]"
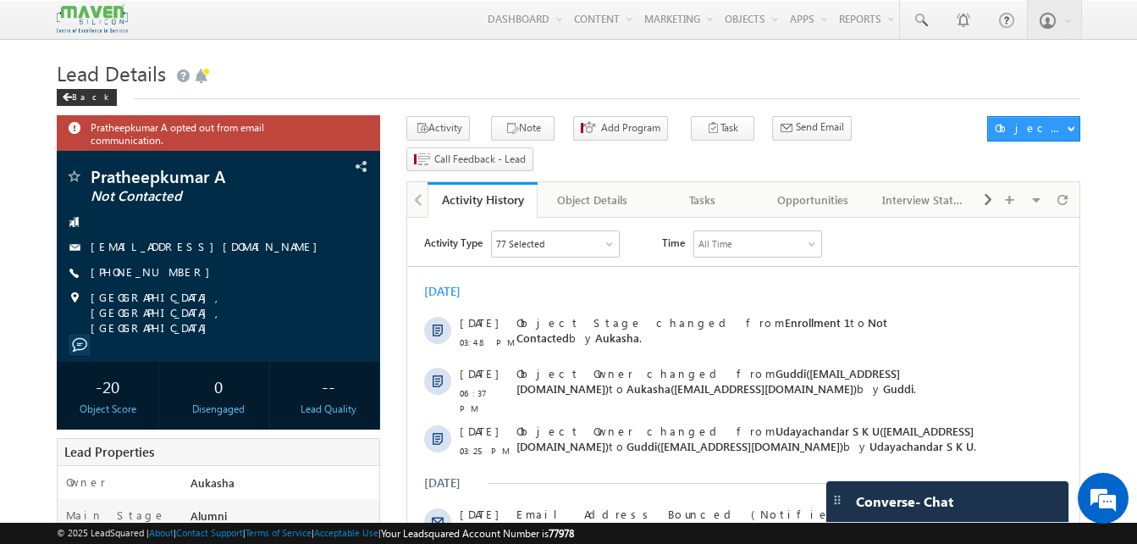
copy div "[PHONE_NUMBER]"
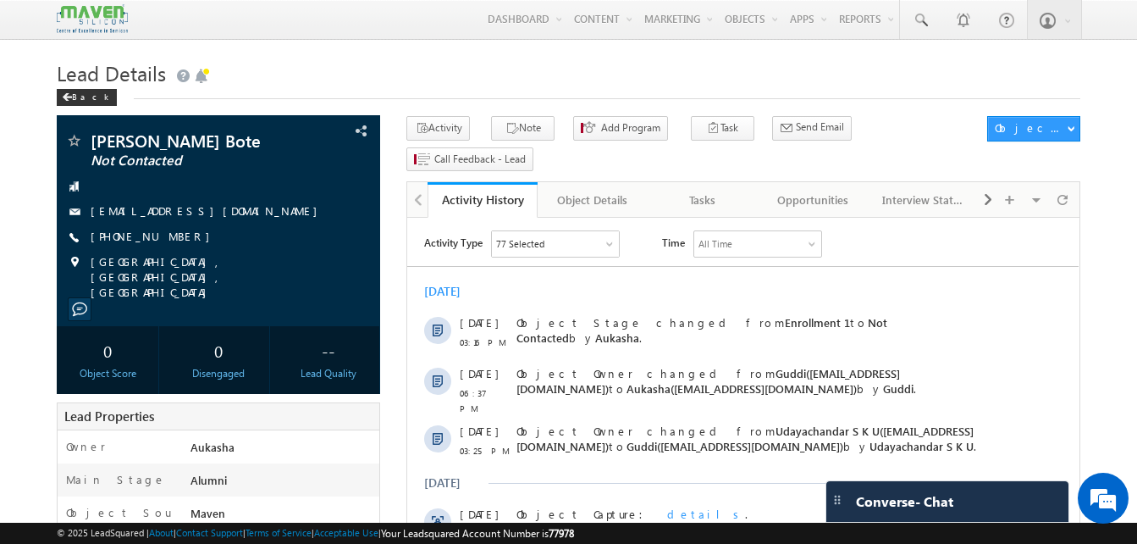
click at [489, 76] on h1 "Lead Details" at bounding box center [569, 71] width 1024 height 33
drag, startPoint x: 187, startPoint y: 239, endPoint x: 171, endPoint y: 239, distance: 16.1
click at [171, 239] on div "[PHONE_NUMBER]" at bounding box center [218, 237] width 306 height 17
copy div "[PHONE_NUMBER]"
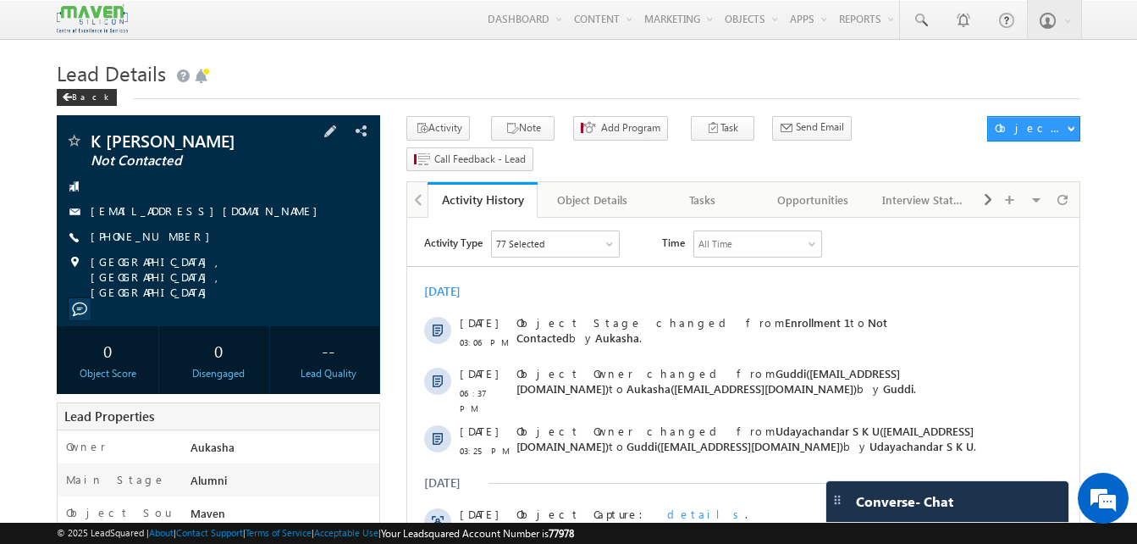
click at [174, 241] on div "[PHONE_NUMBER]" at bounding box center [218, 237] width 306 height 17
copy div "[PHONE_NUMBER]"
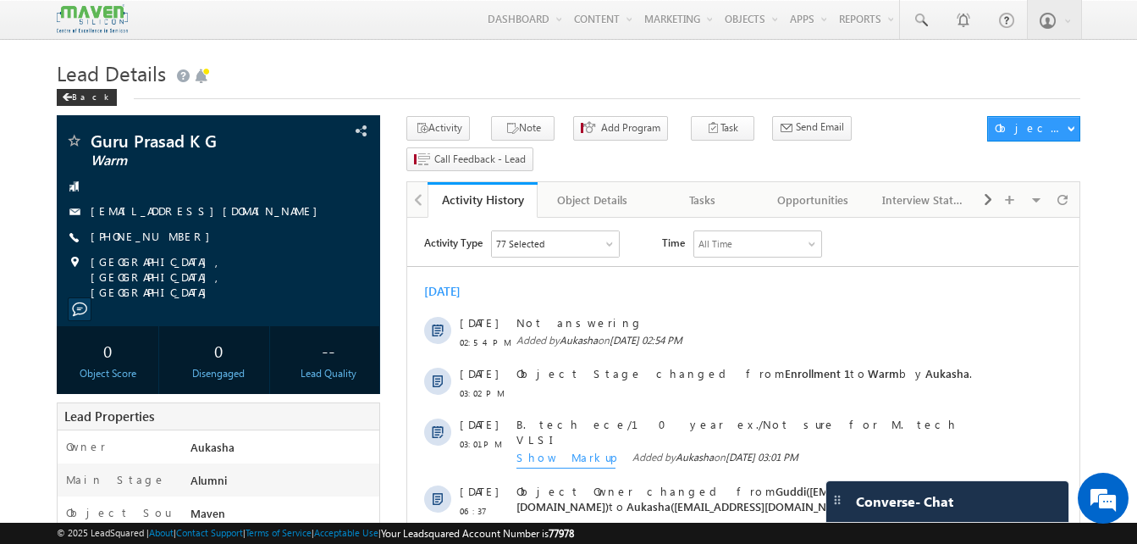
click at [356, 74] on h1 "Lead Details" at bounding box center [569, 71] width 1024 height 33
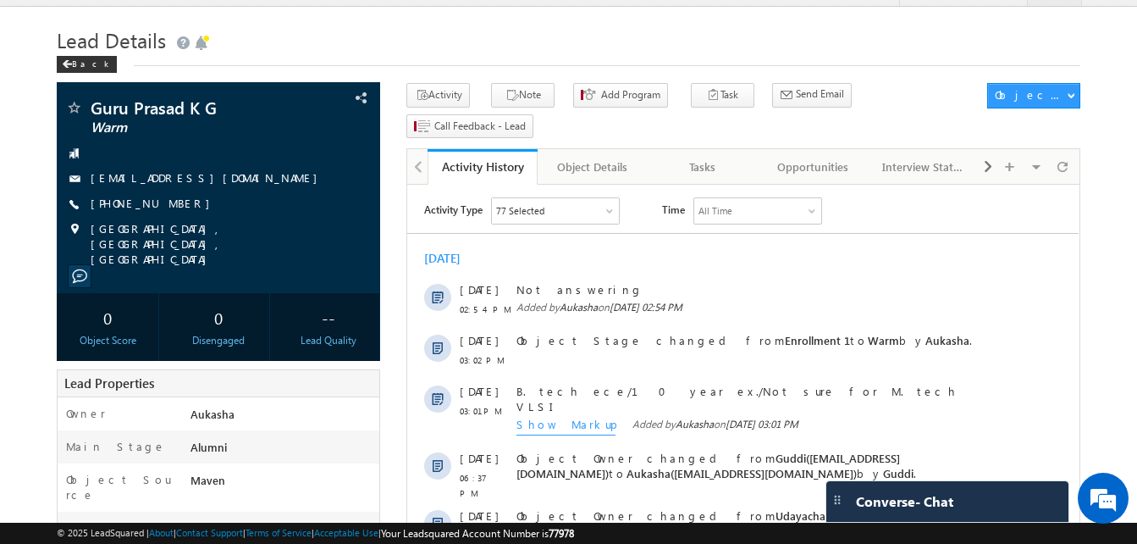
scroll to position [32, 0]
drag, startPoint x: 187, startPoint y: 203, endPoint x: 173, endPoint y: 207, distance: 15.0
click at [173, 207] on div "[PHONE_NUMBER]" at bounding box center [218, 204] width 306 height 17
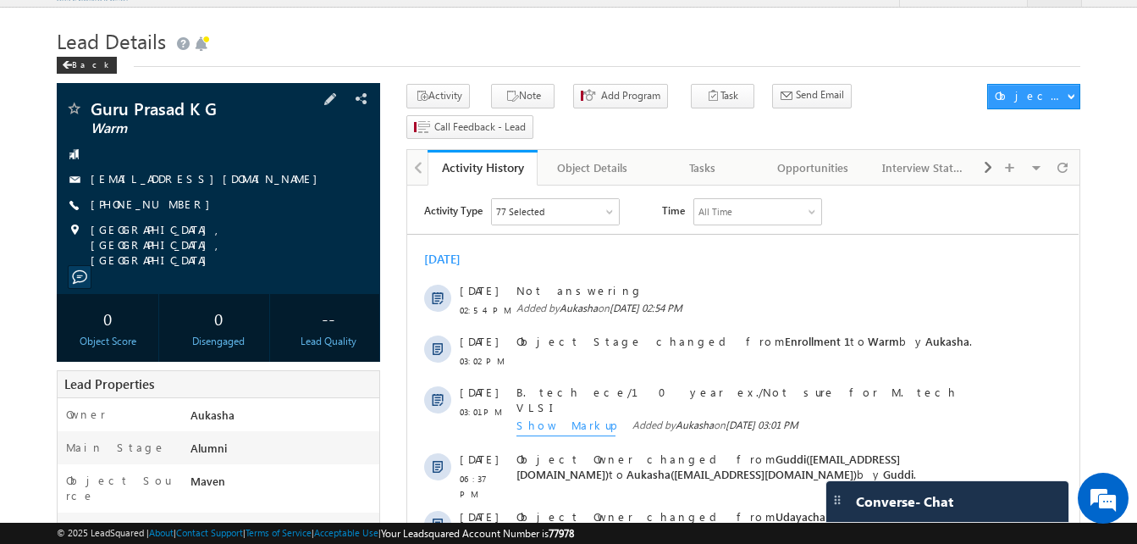
copy div "[PHONE_NUMBER]"
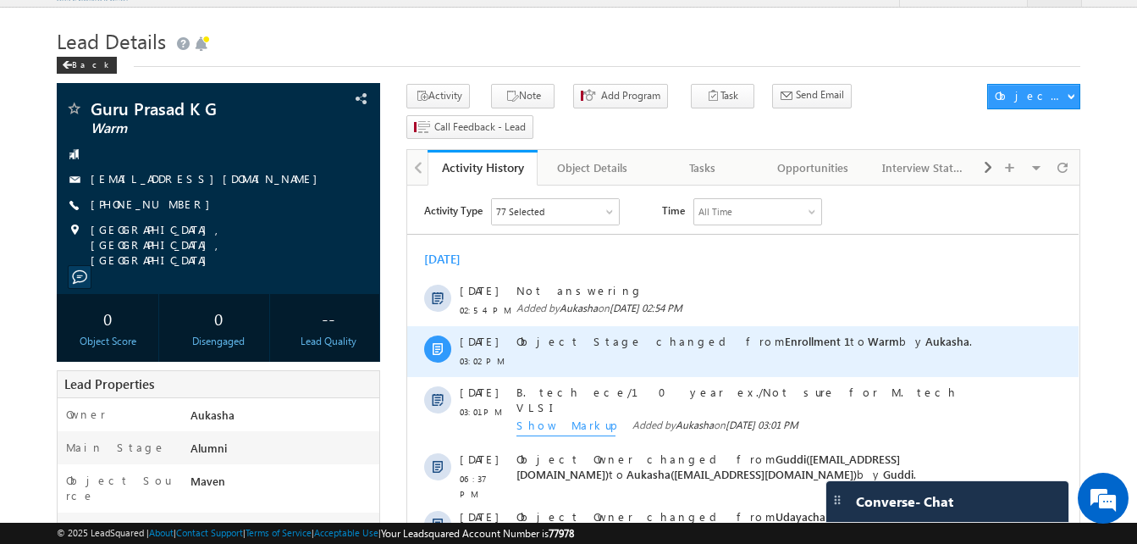
copy div "[PHONE_NUMBER]"
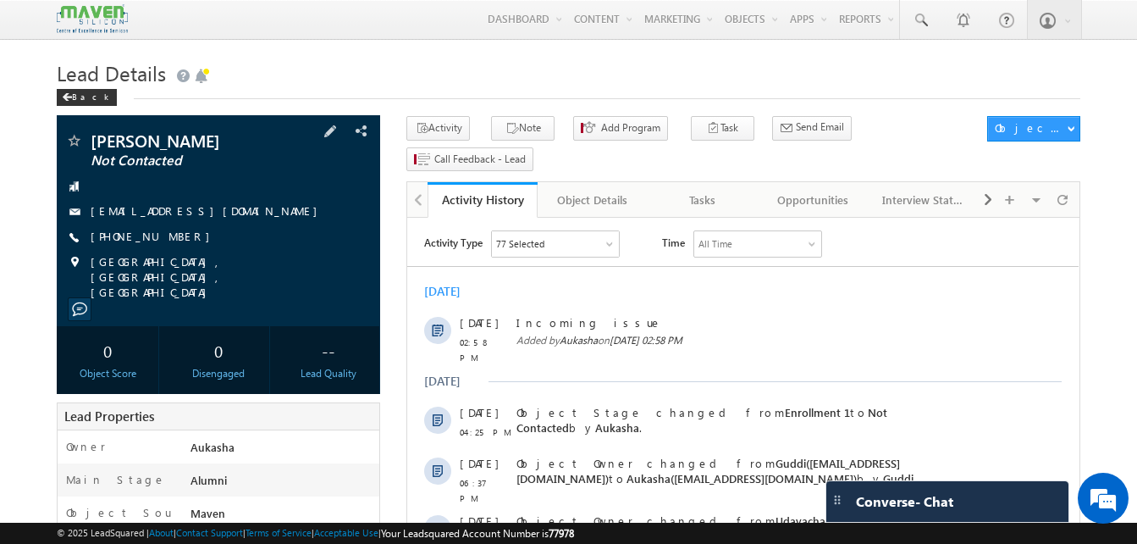
drag, startPoint x: 187, startPoint y: 240, endPoint x: 173, endPoint y: 240, distance: 14.4
click at [173, 240] on div "[PHONE_NUMBER]" at bounding box center [218, 237] width 306 height 17
copy div "[PHONE_NUMBER]"
click at [359, 75] on h1 "Lead Details" at bounding box center [569, 71] width 1024 height 33
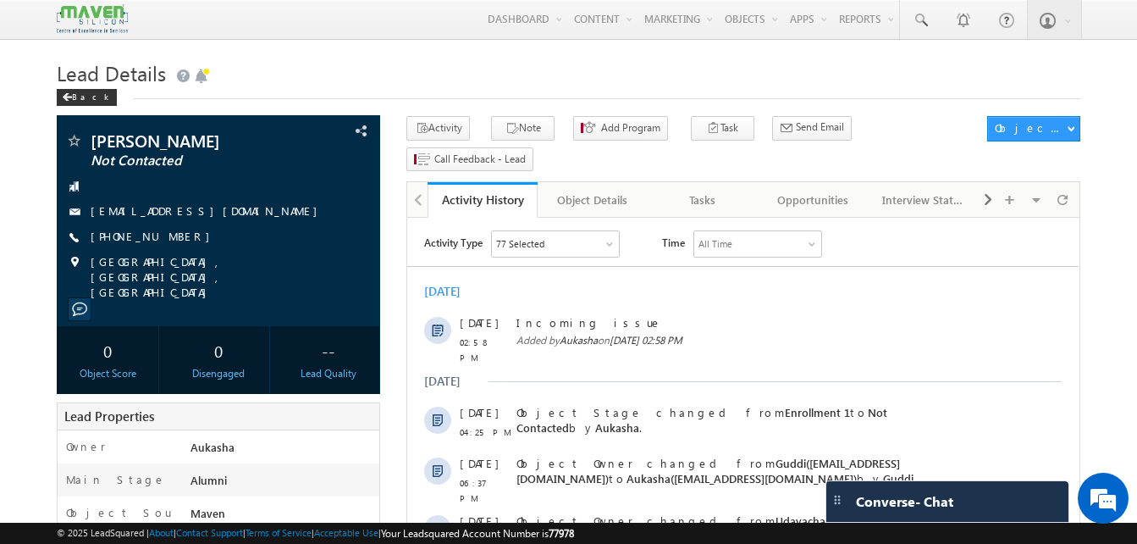
click at [400, 65] on h1 "Lead Details" at bounding box center [569, 71] width 1024 height 33
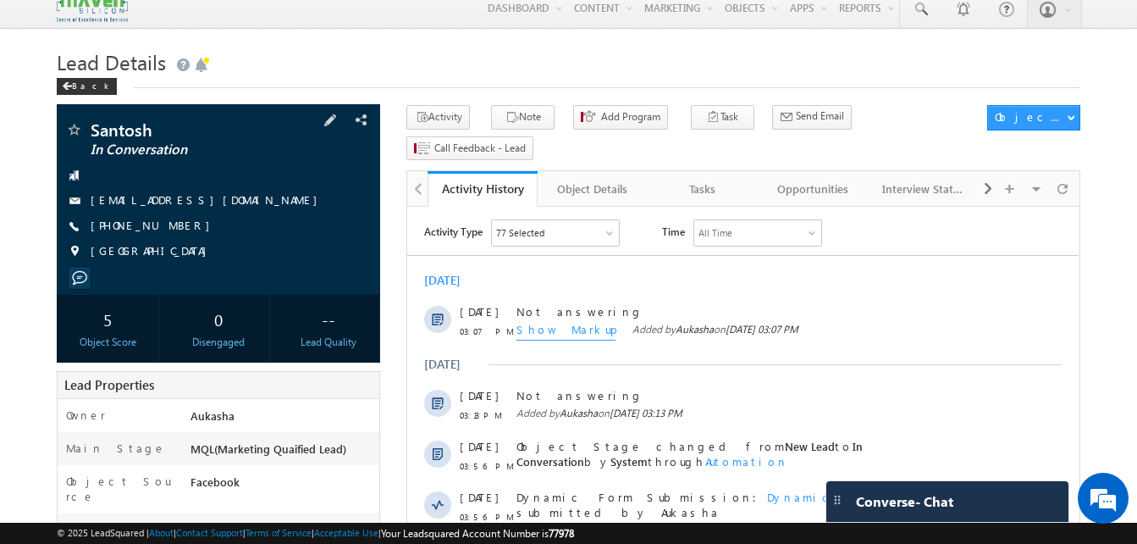
click at [173, 227] on div "[PHONE_NUMBER]" at bounding box center [218, 226] width 306 height 17
copy div "[PHONE_NUMBER]"
click at [297, 72] on h1 "Lead Details" at bounding box center [569, 60] width 1024 height 33
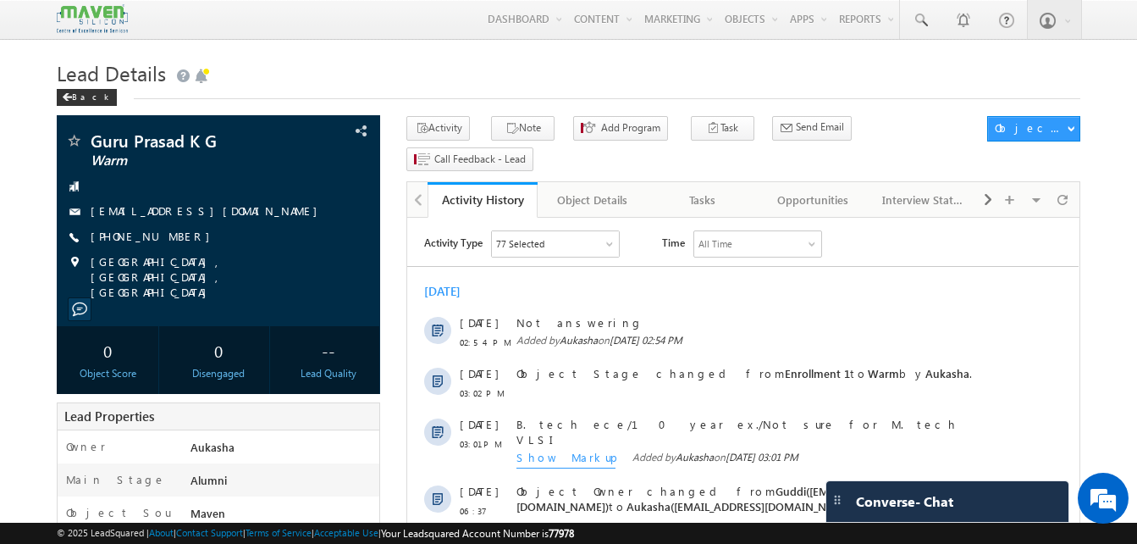
click at [472, 70] on h1 "Lead Details" at bounding box center [569, 71] width 1024 height 33
drag, startPoint x: 185, startPoint y: 239, endPoint x: 173, endPoint y: 238, distance: 12.7
click at [173, 238] on div "[PHONE_NUMBER]" at bounding box center [218, 237] width 306 height 17
copy div "[PHONE_NUMBER]"
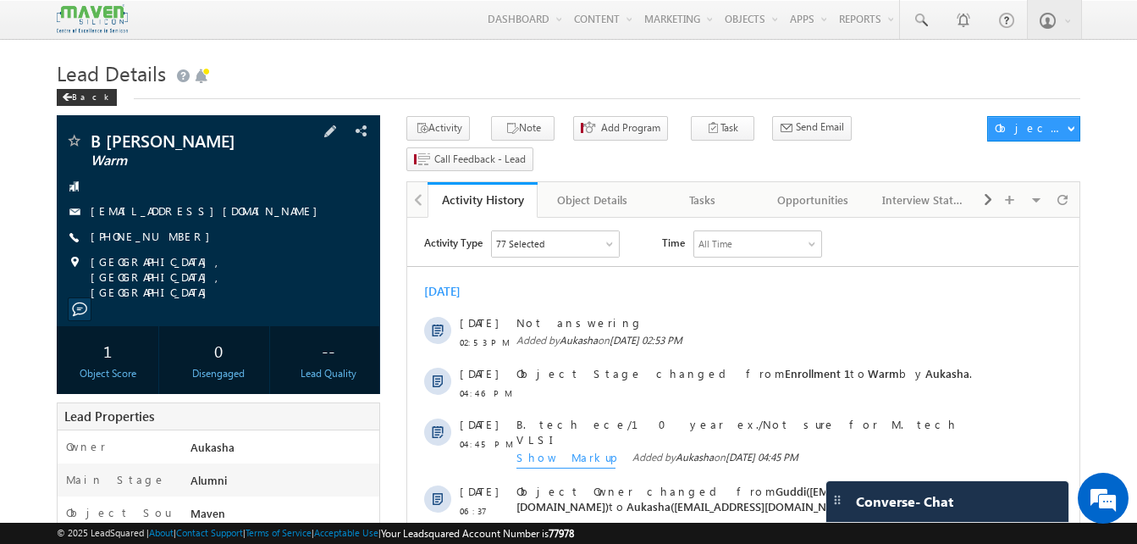
drag, startPoint x: 192, startPoint y: 236, endPoint x: 172, endPoint y: 243, distance: 21.4
click at [172, 243] on div "[PHONE_NUMBER]" at bounding box center [218, 237] width 306 height 17
copy div "[PHONE_NUMBER]"
click at [519, 130] on button "Note" at bounding box center [523, 128] width 64 height 25
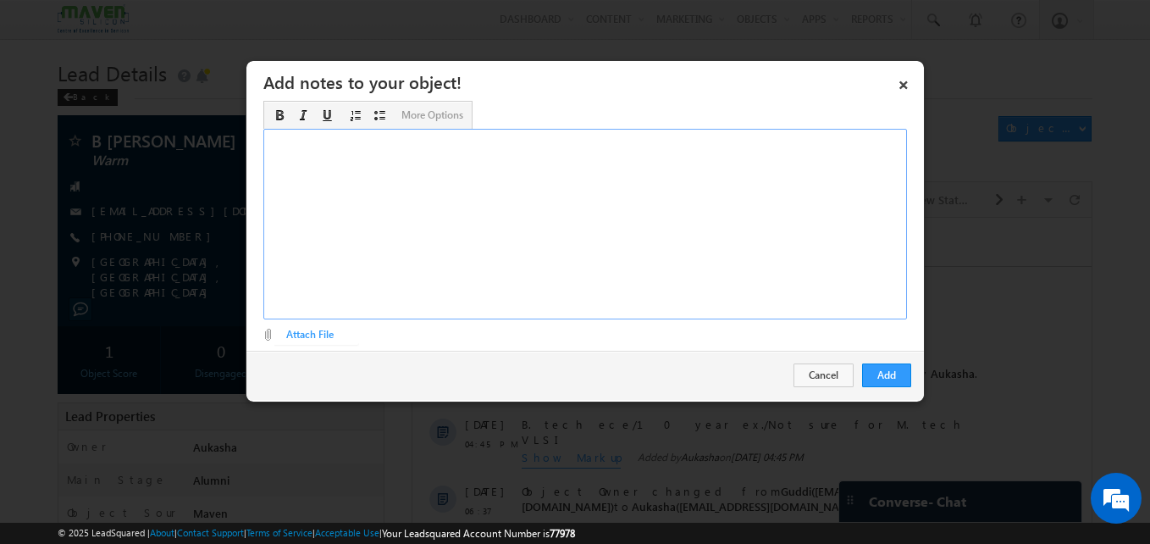
click at [621, 193] on div "Rich Text Editor, Description-inline-editor-div" at bounding box center [584, 224] width 643 height 191
click at [884, 378] on button "Add" at bounding box center [886, 375] width 49 height 24
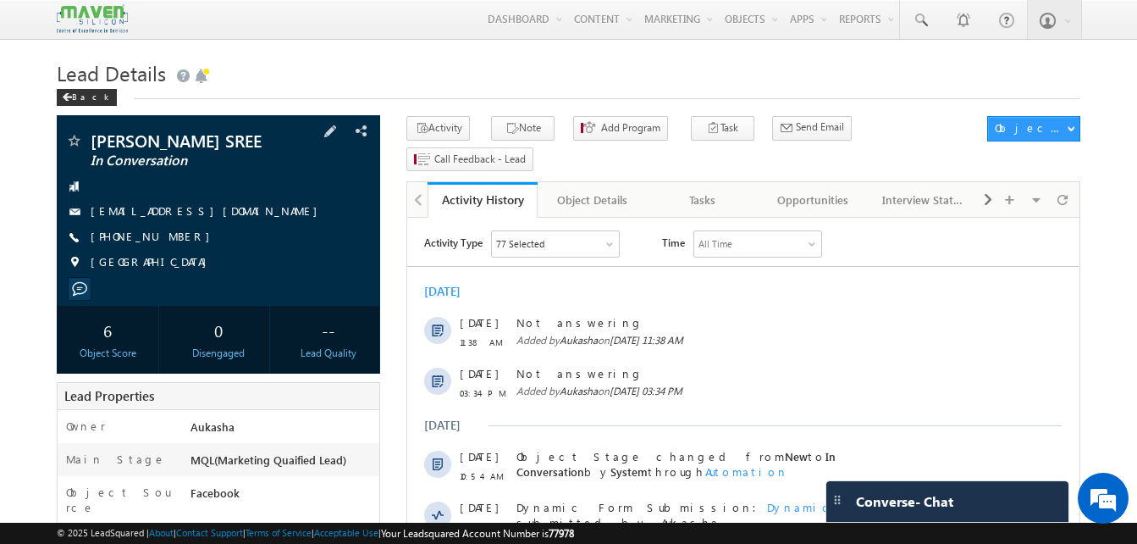
drag, startPoint x: 180, startPoint y: 235, endPoint x: 171, endPoint y: 237, distance: 9.7
click at [171, 237] on div "[PHONE_NUMBER]" at bounding box center [218, 237] width 306 height 17
copy div "[PHONE_NUMBER]"
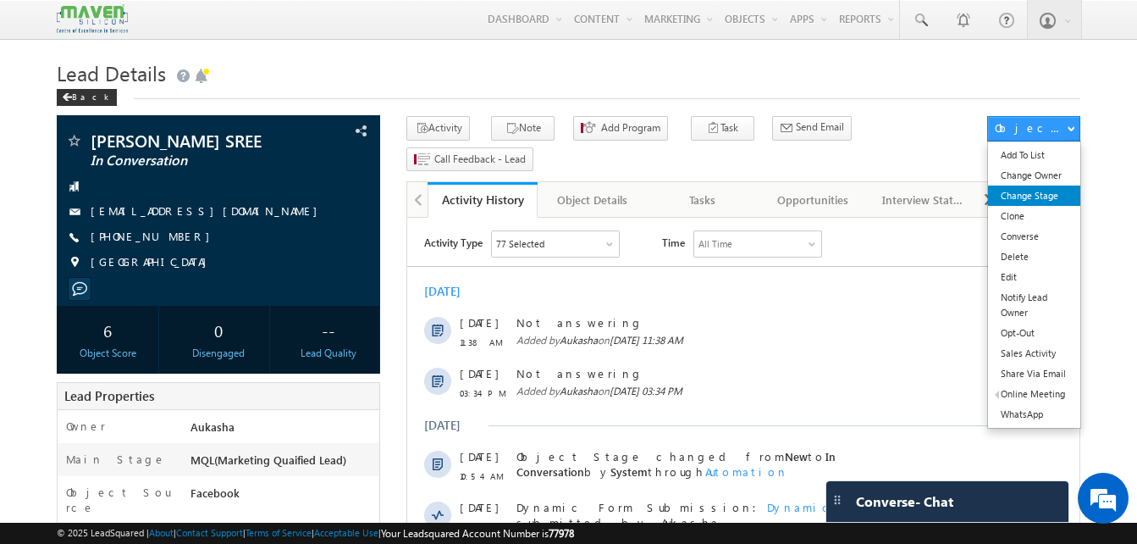
click at [1048, 193] on link "Change Stage" at bounding box center [1034, 195] width 92 height 20
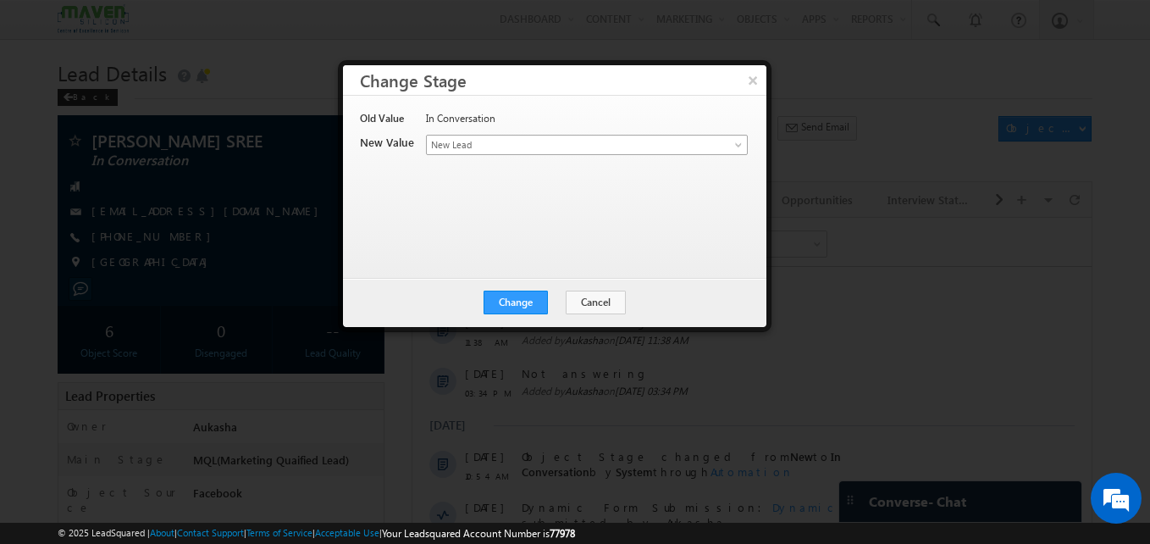
click at [493, 143] on span "New Lead" at bounding box center [559, 144] width 264 height 15
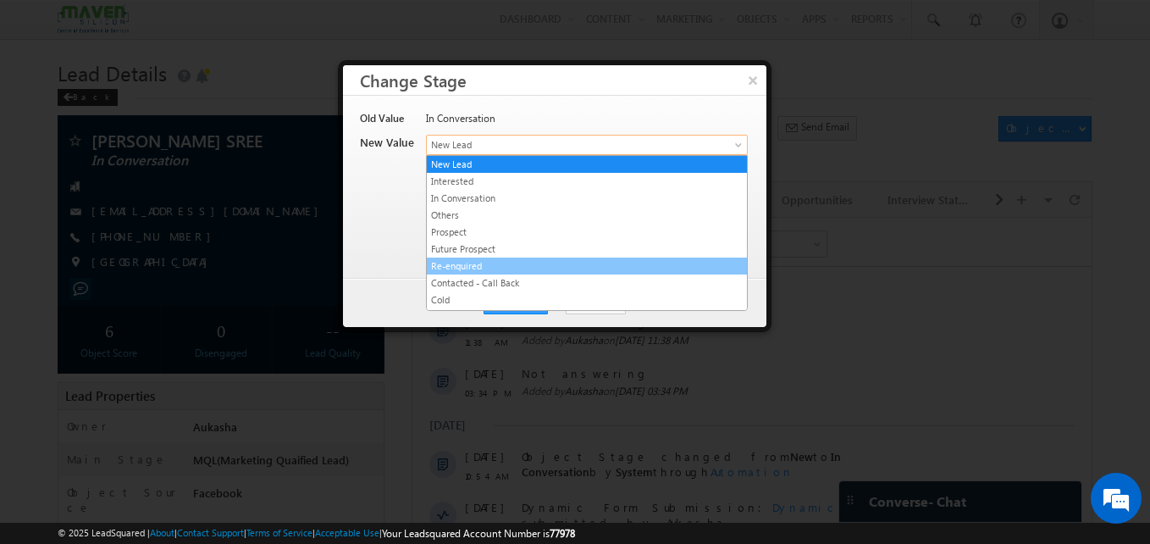
scroll to position [320, 0]
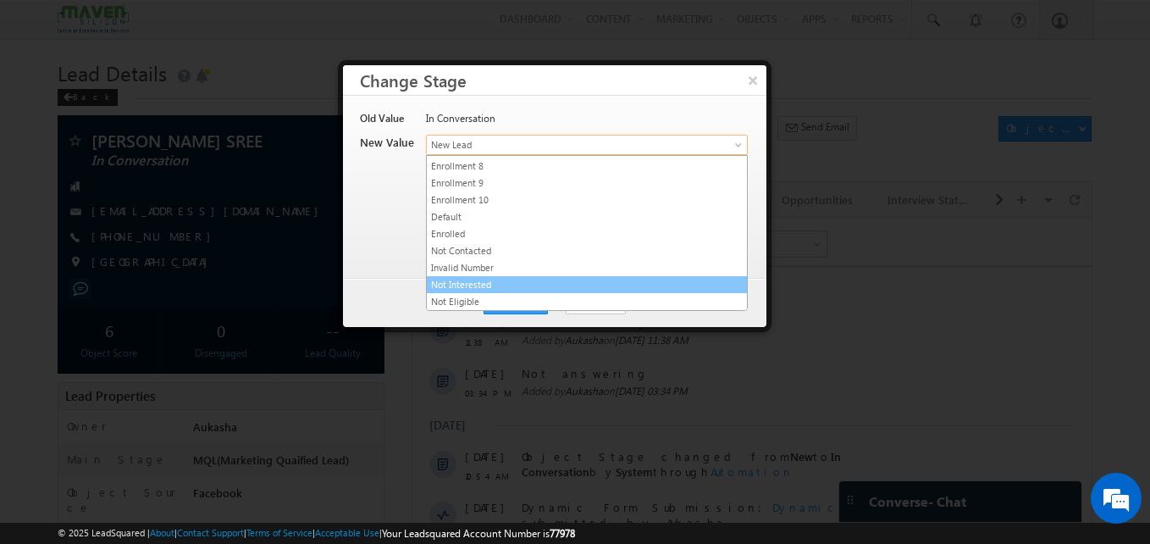
click at [472, 279] on link "Not Interested" at bounding box center [587, 284] width 320 height 15
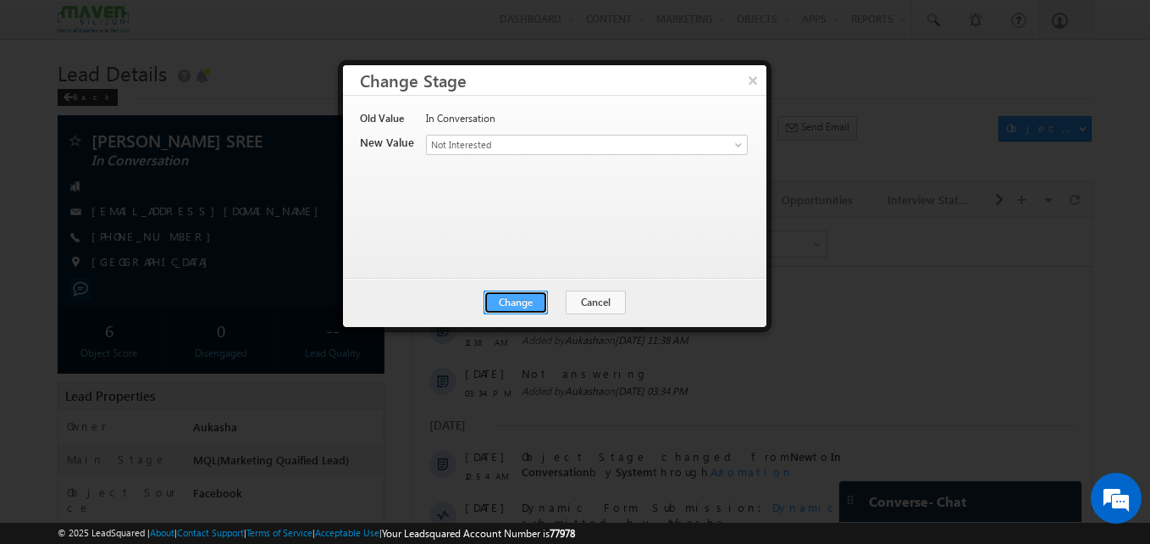
click at [515, 311] on button "Change" at bounding box center [515, 302] width 64 height 24
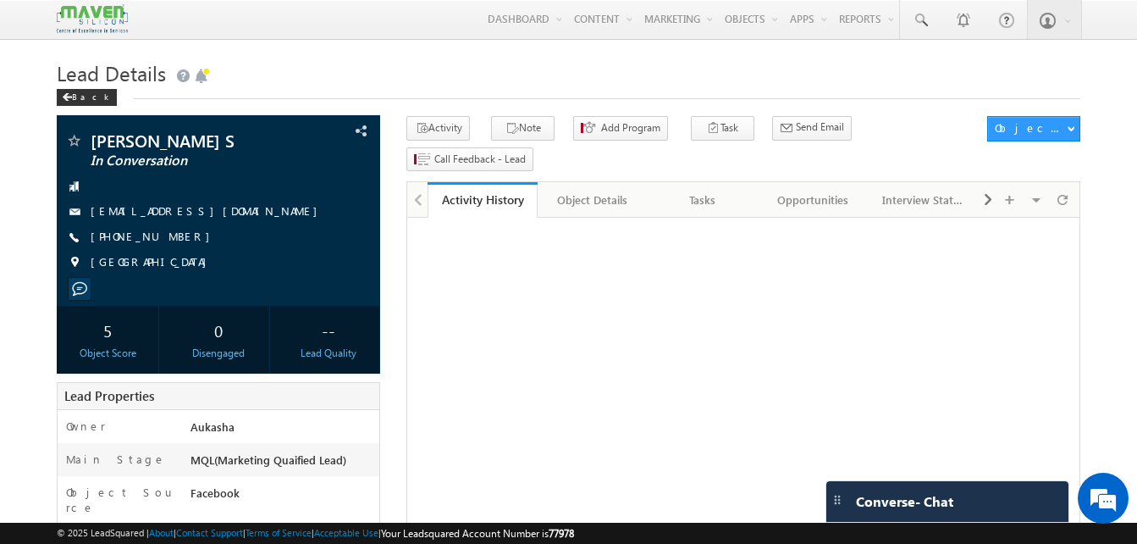
click at [476, 77] on h1 "Lead Details" at bounding box center [569, 71] width 1024 height 33
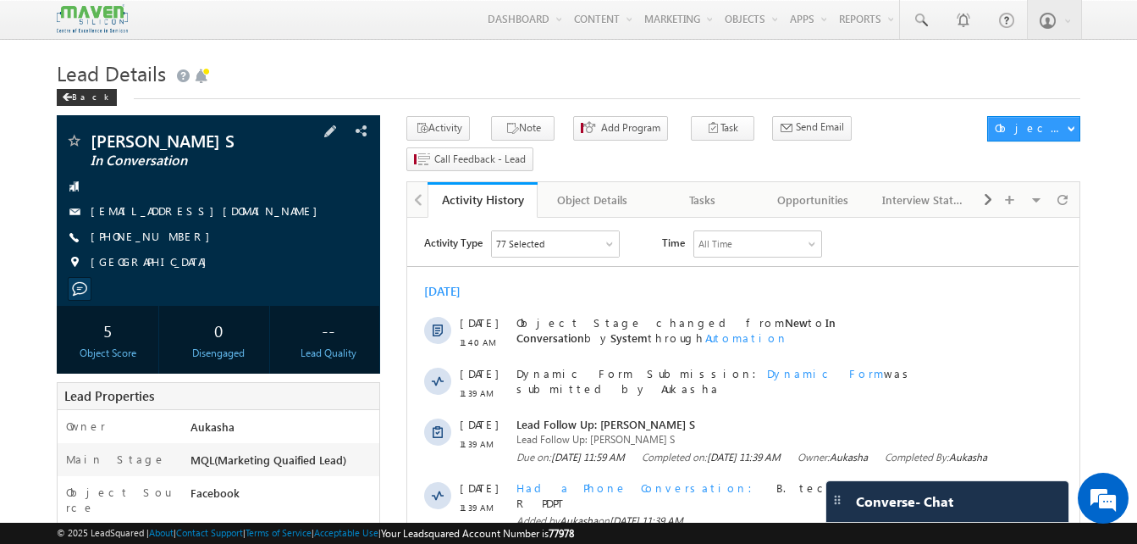
drag, startPoint x: 183, startPoint y: 232, endPoint x: 172, endPoint y: 237, distance: 12.1
click at [172, 237] on div "+91-9789592408" at bounding box center [218, 237] width 306 height 17
copy div "+91-9789592408"
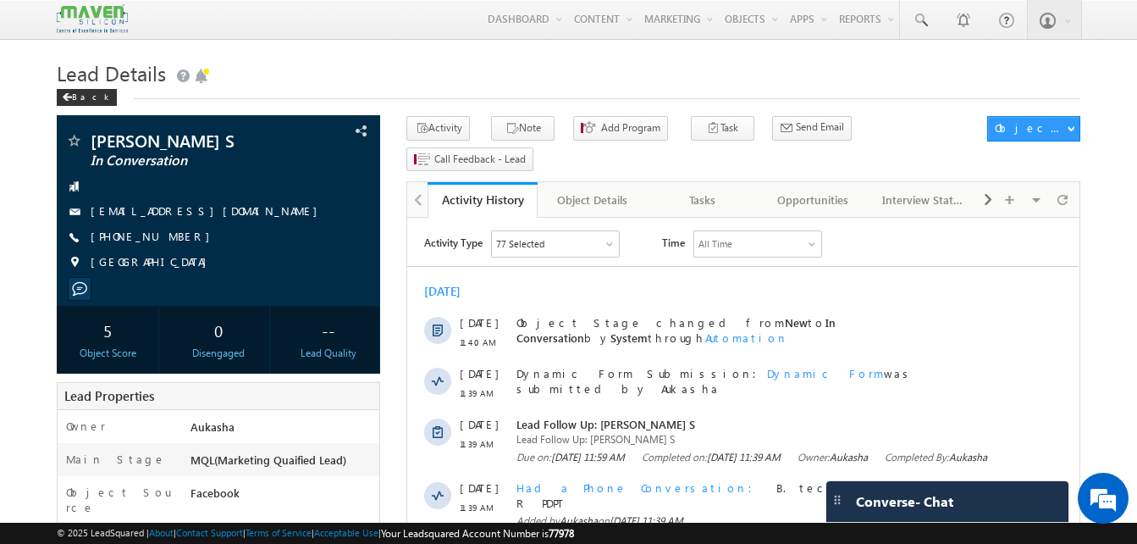
click at [543, 64] on h1 "Lead Details" at bounding box center [569, 71] width 1024 height 33
click at [463, 73] on h1 "Lead Details" at bounding box center [569, 71] width 1024 height 33
click at [174, 239] on div "+91-9789592408" at bounding box center [218, 237] width 306 height 17
copy div "+91-9789592408"
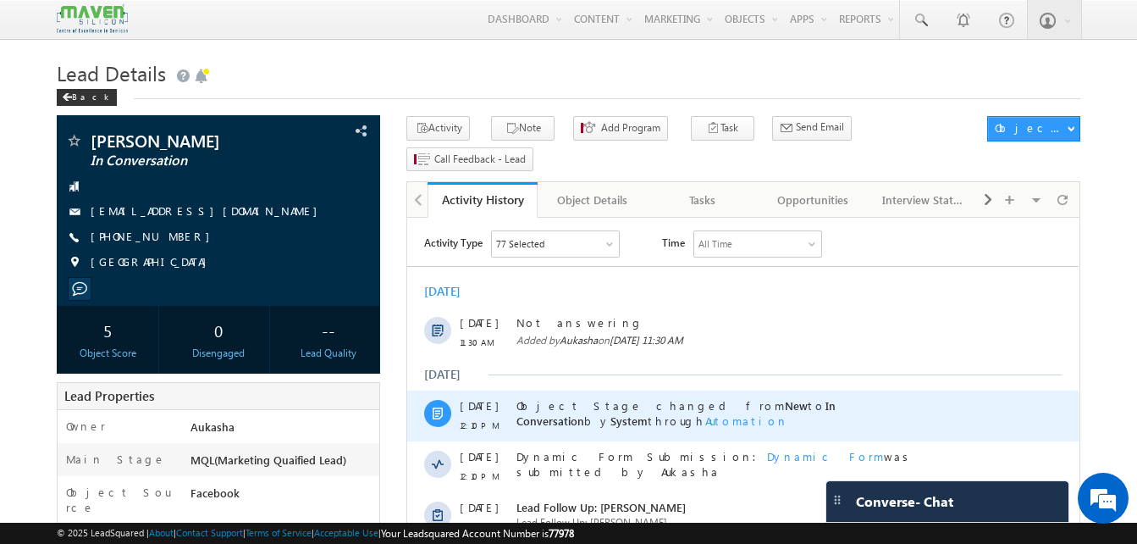
scroll to position [359, 0]
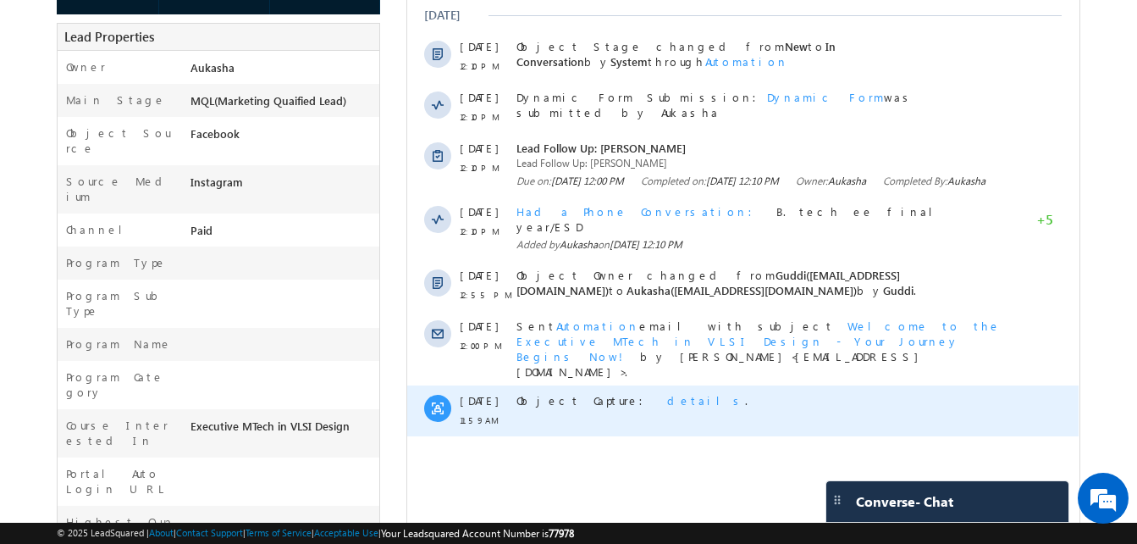
click at [667, 393] on span "details" at bounding box center [706, 400] width 78 height 14
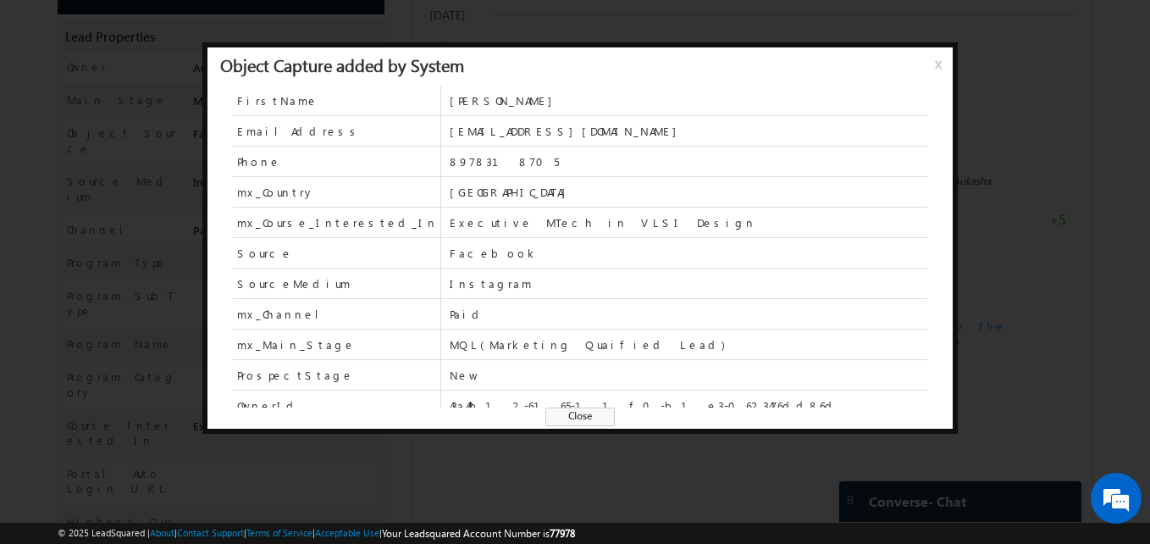
click at [584, 420] on span "Close" at bounding box center [579, 416] width 69 height 19
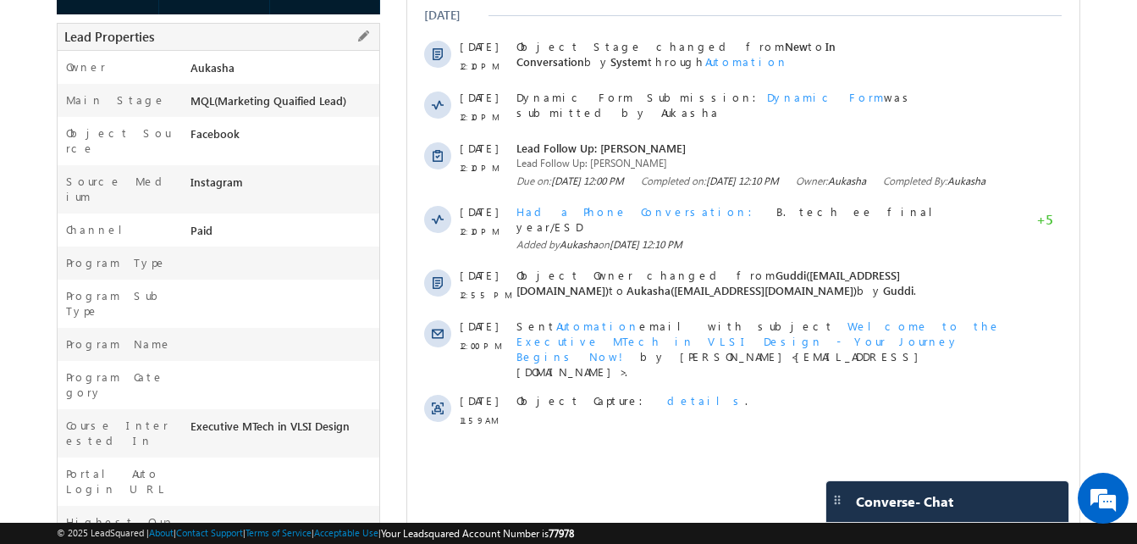
click at [119, 127] on label "Object Source" at bounding box center [120, 140] width 108 height 30
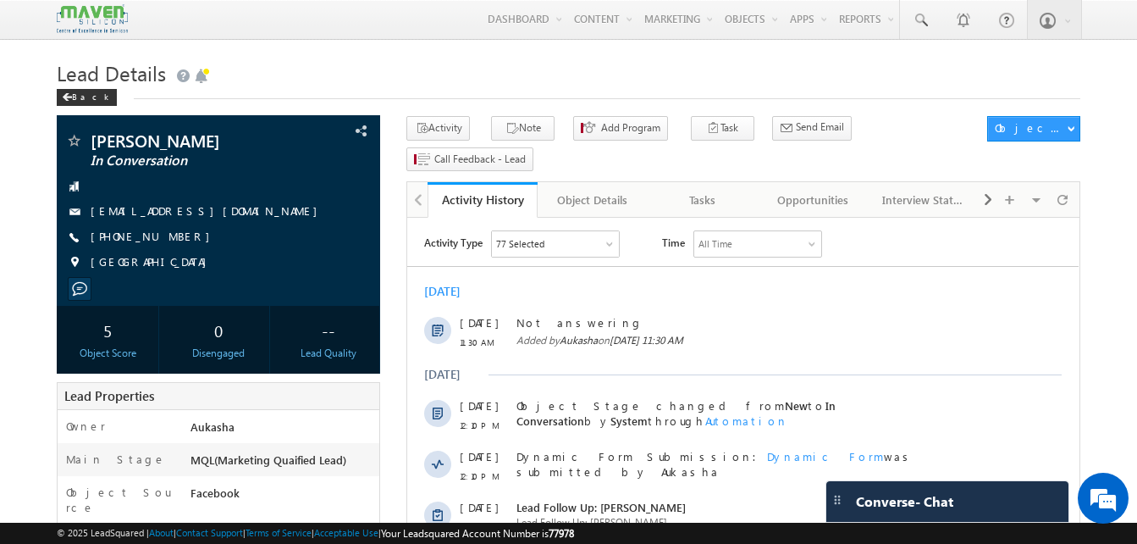
drag, startPoint x: 180, startPoint y: 231, endPoint x: 173, endPoint y: 236, distance: 9.2
click at [173, 236] on div "[PHONE_NUMBER]" at bounding box center [218, 237] width 306 height 17
copy div "[PHONE_NUMBER]"
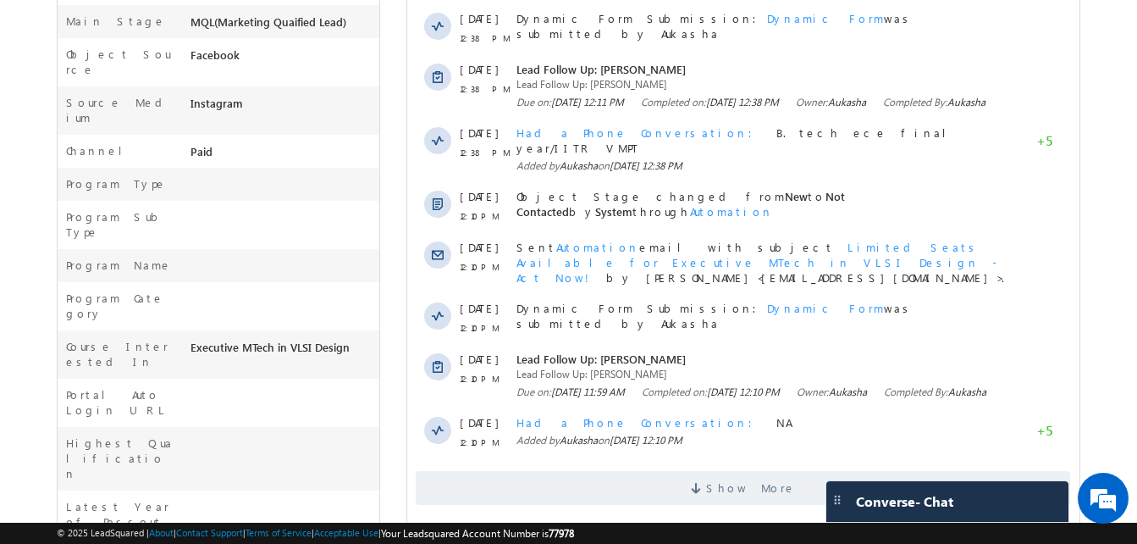
scroll to position [439, 0]
click at [765, 492] on span "Show More" at bounding box center [751, 487] width 90 height 34
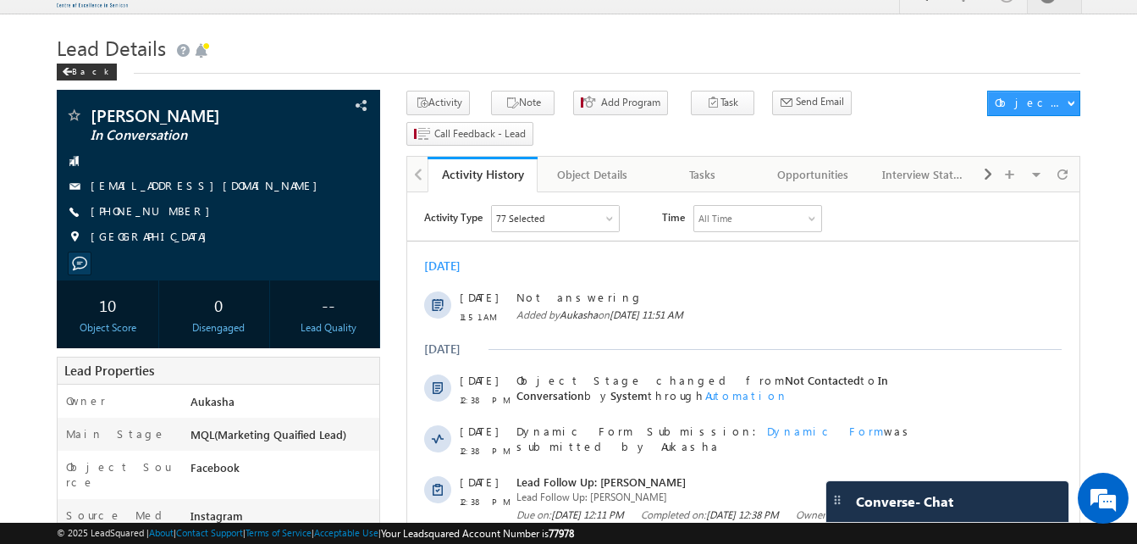
scroll to position [0, 0]
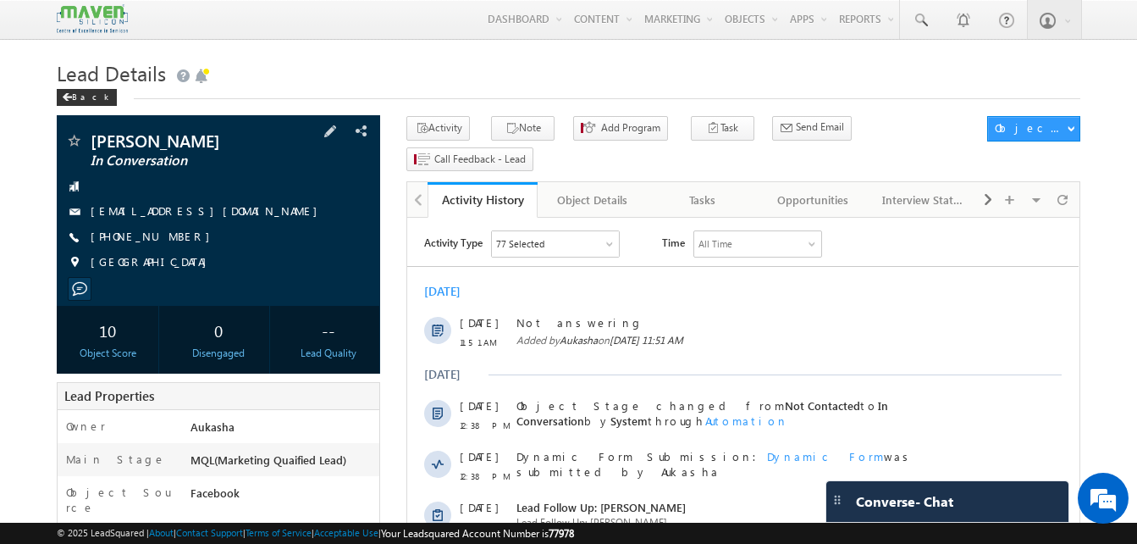
drag, startPoint x: 187, startPoint y: 240, endPoint x: 174, endPoint y: 239, distance: 13.6
click at [174, 239] on div "[PHONE_NUMBER]" at bounding box center [218, 237] width 306 height 17
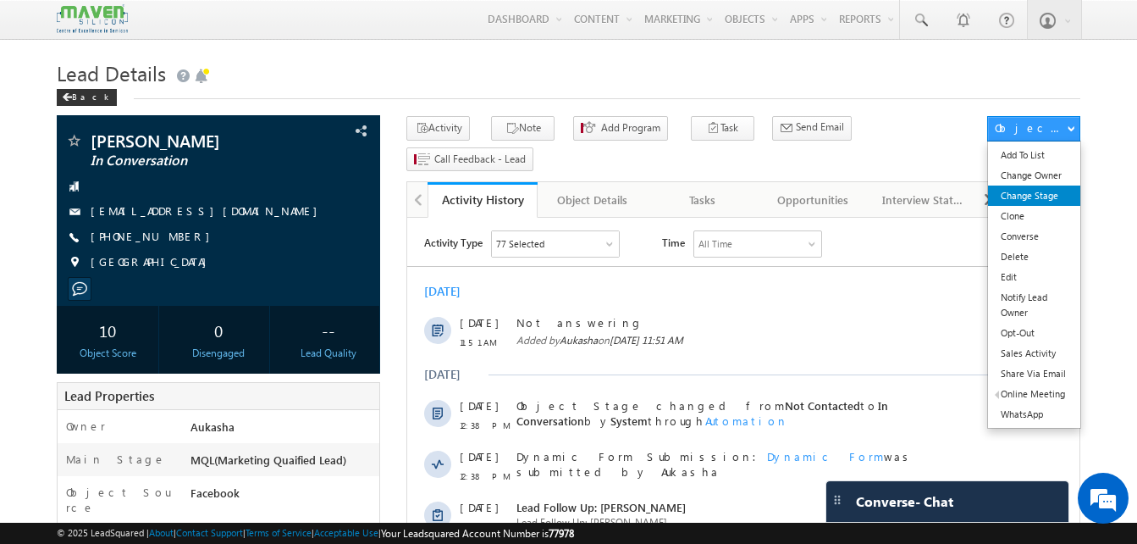
click at [1036, 195] on link "Change Stage" at bounding box center [1034, 195] width 92 height 20
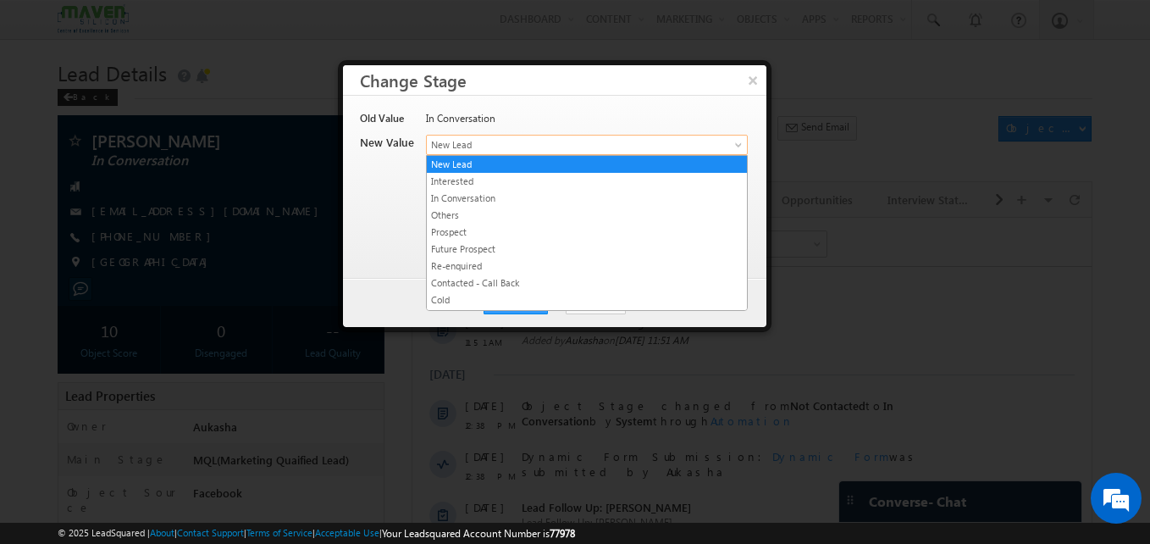
click at [528, 152] on span "New Lead" at bounding box center [559, 144] width 264 height 15
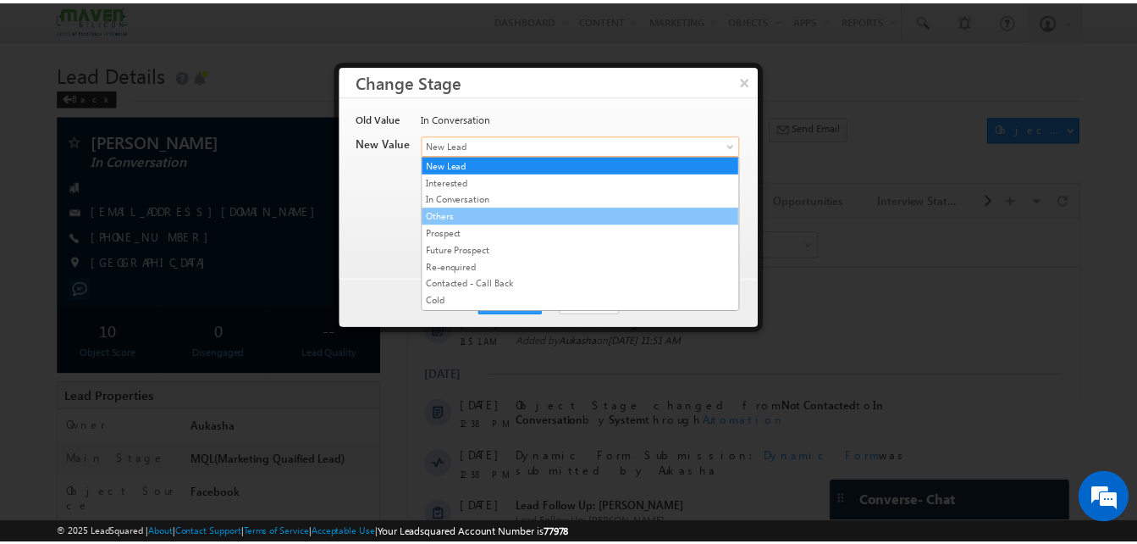
scroll to position [320, 0]
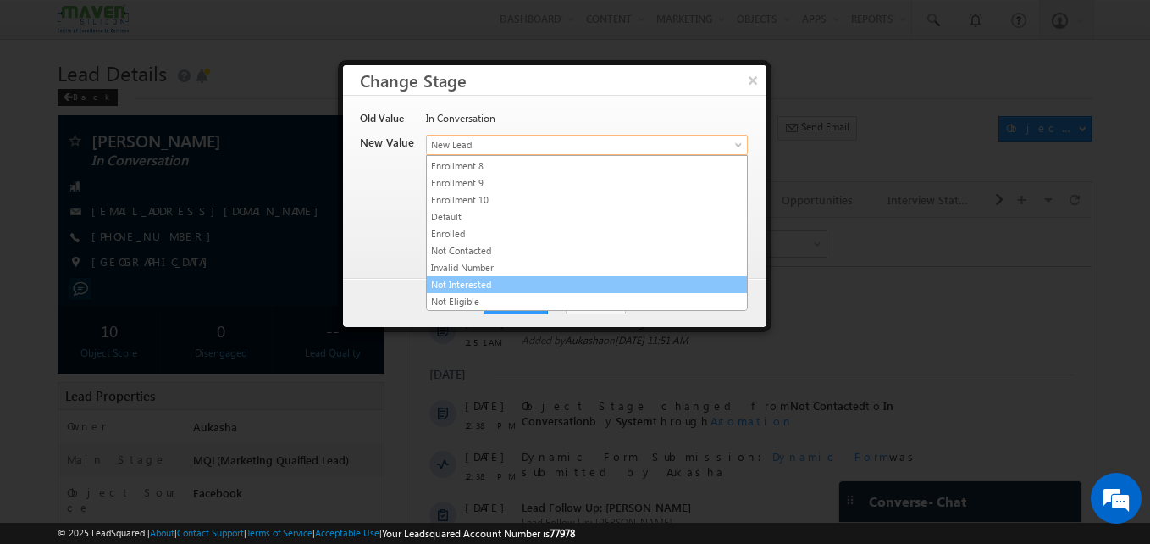
click at [478, 284] on link "Not Interested" at bounding box center [587, 284] width 320 height 15
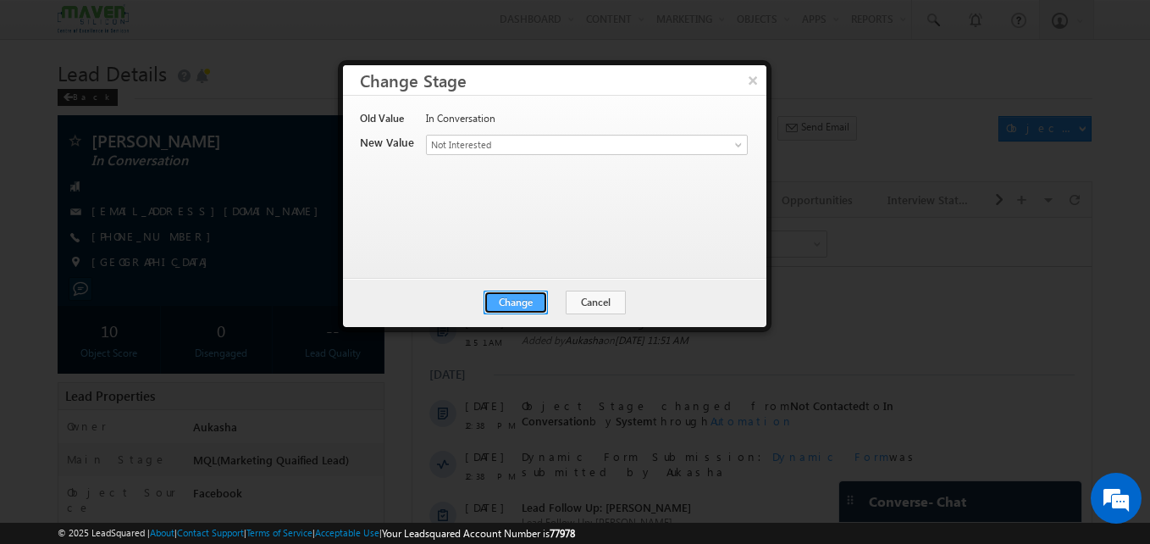
click at [522, 303] on button "Change" at bounding box center [515, 302] width 64 height 24
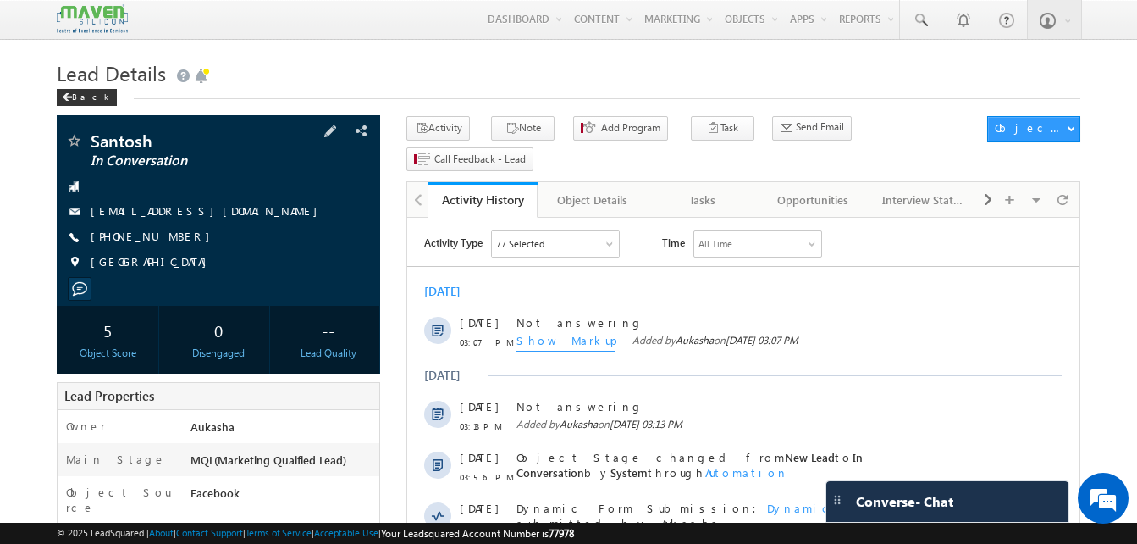
drag, startPoint x: 186, startPoint y: 235, endPoint x: 171, endPoint y: 237, distance: 15.5
click at [171, 237] on div "[PHONE_NUMBER]" at bounding box center [218, 237] width 306 height 17
click at [409, 516] on div "[DATE] 03:56 PM Dynamic Form Submission: Dynamic Form was submitted by Aukasha" at bounding box center [742, 518] width 671 height 51
click at [311, 81] on h1 "Lead Details" at bounding box center [569, 71] width 1024 height 33
